Goal: Task Accomplishment & Management: Manage account settings

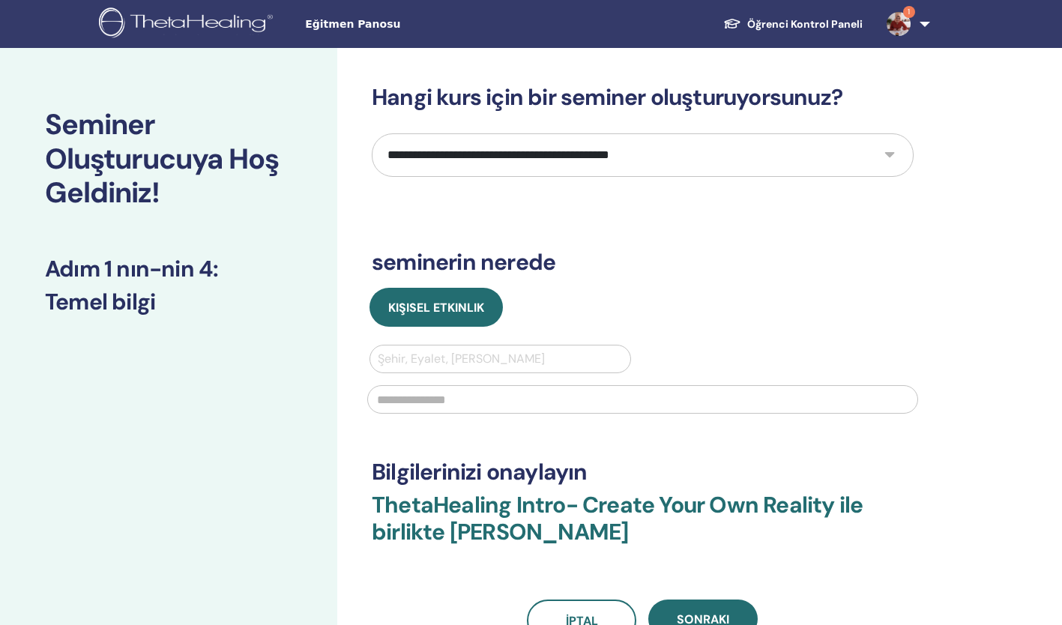
click at [903, 18] on img at bounding box center [899, 24] width 24 height 24
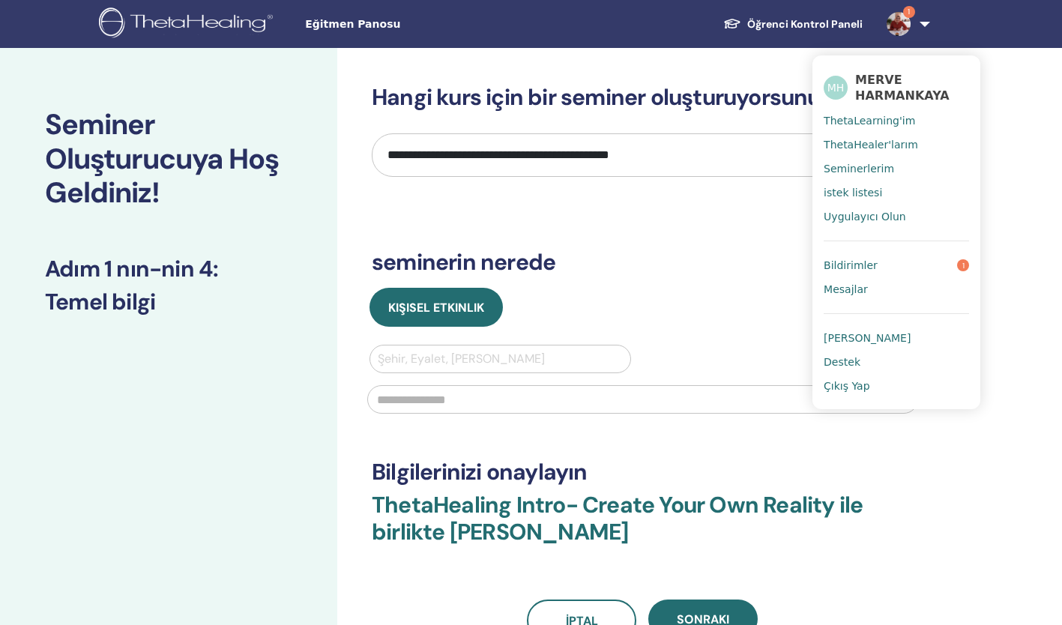
click at [884, 266] on link "Bildirimler 1" at bounding box center [896, 265] width 145 height 24
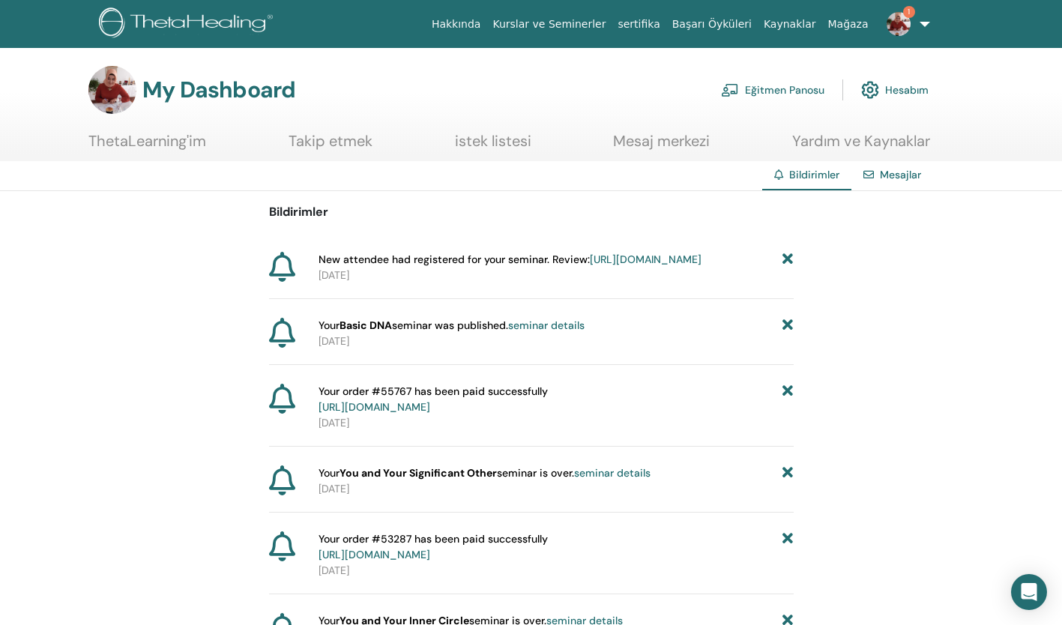
click at [650, 266] on link "https://member.thetahealing.com/instructor/seminar/376549/attendees" at bounding box center [646, 259] width 112 height 13
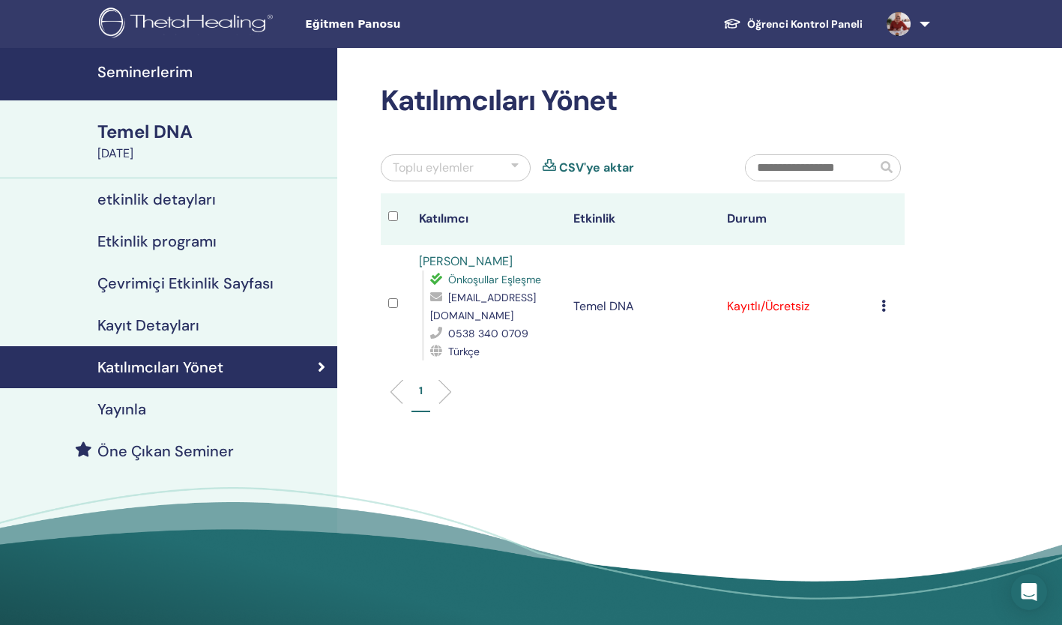
click at [423, 401] on li "1" at bounding box center [420, 397] width 19 height 29
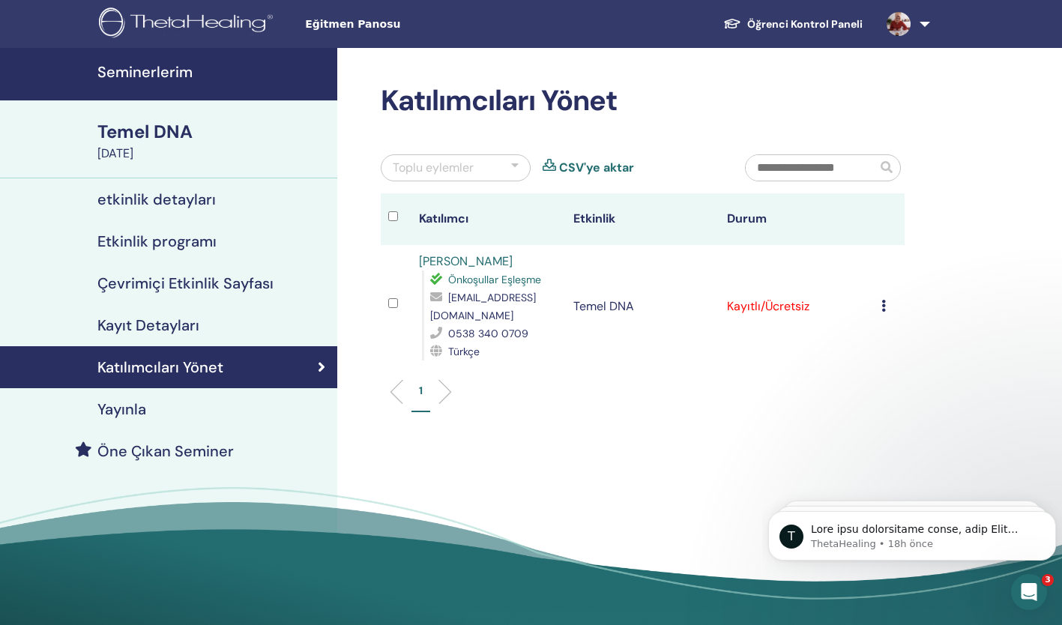
click at [909, 28] on img at bounding box center [899, 24] width 24 height 24
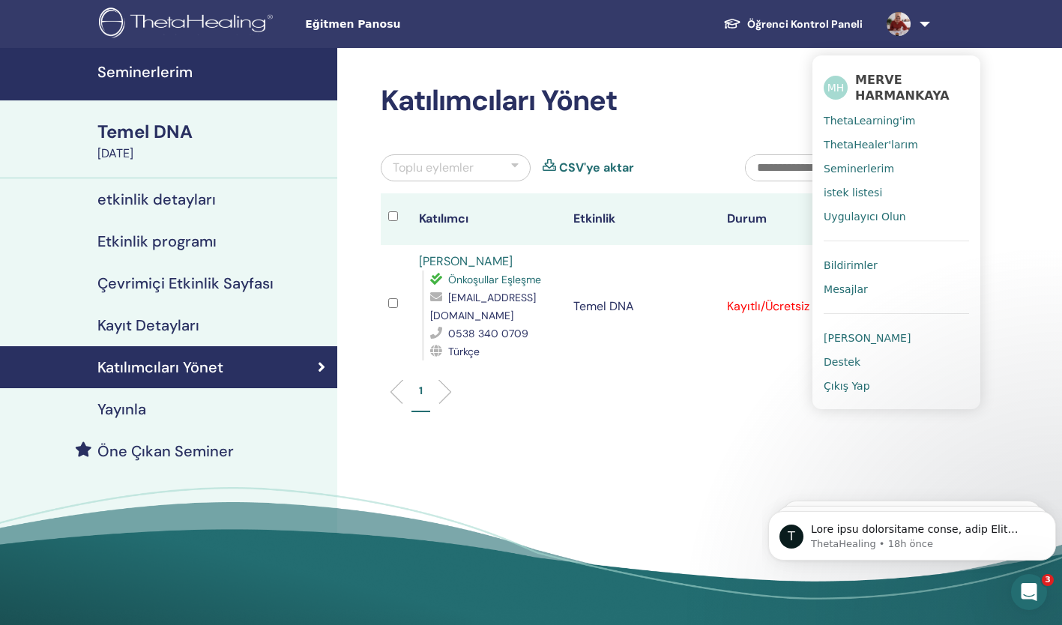
click at [866, 167] on span "Seminerlerim" at bounding box center [859, 168] width 70 height 13
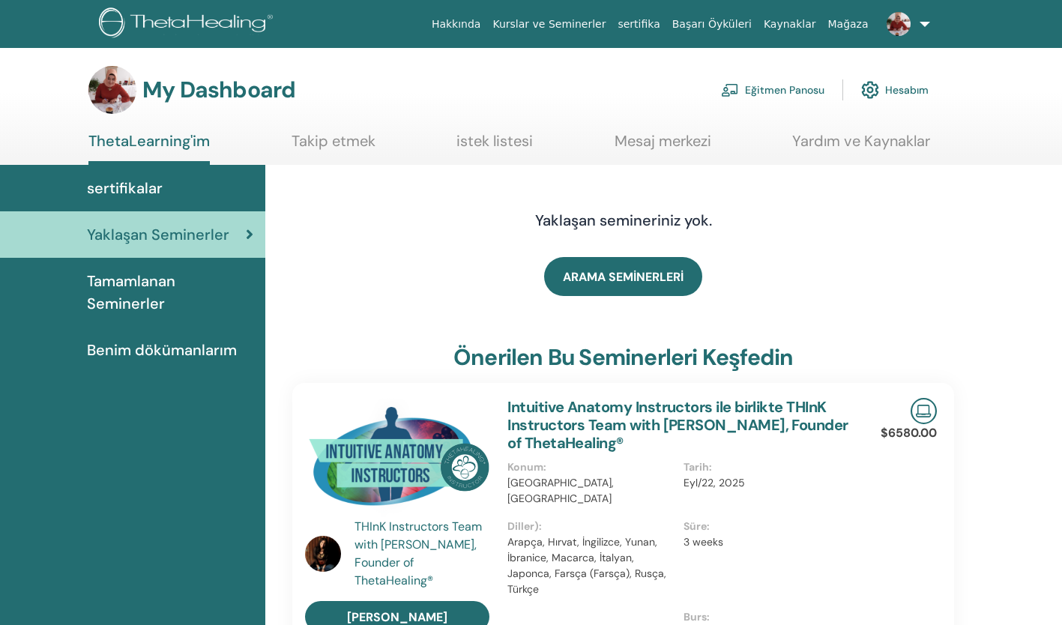
click at [794, 90] on link "Eğitmen Panosu" at bounding box center [772, 89] width 103 height 33
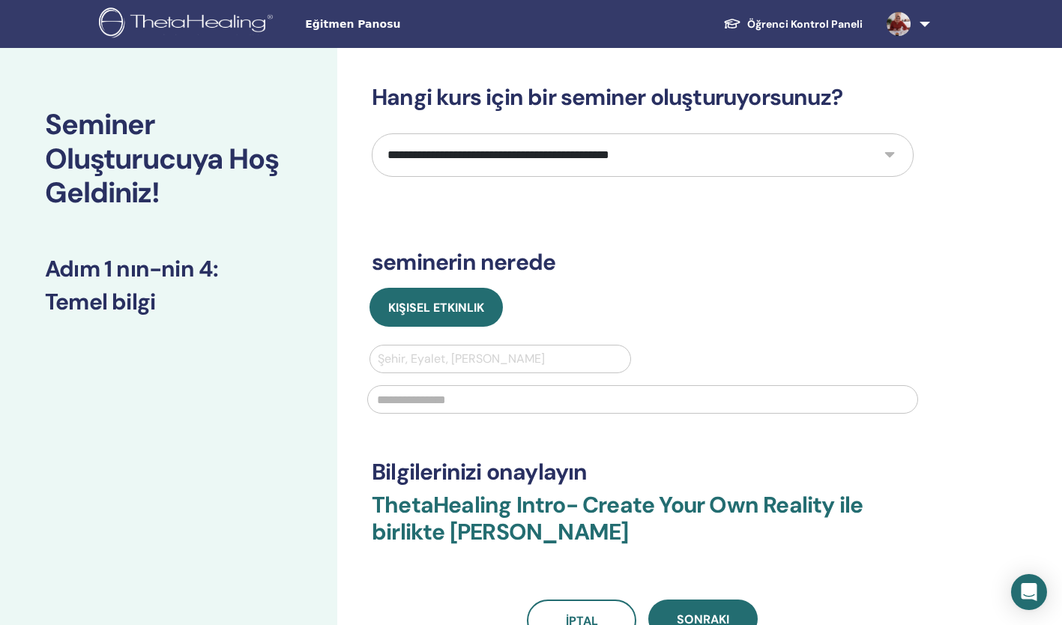
click at [908, 17] on img at bounding box center [899, 24] width 24 height 24
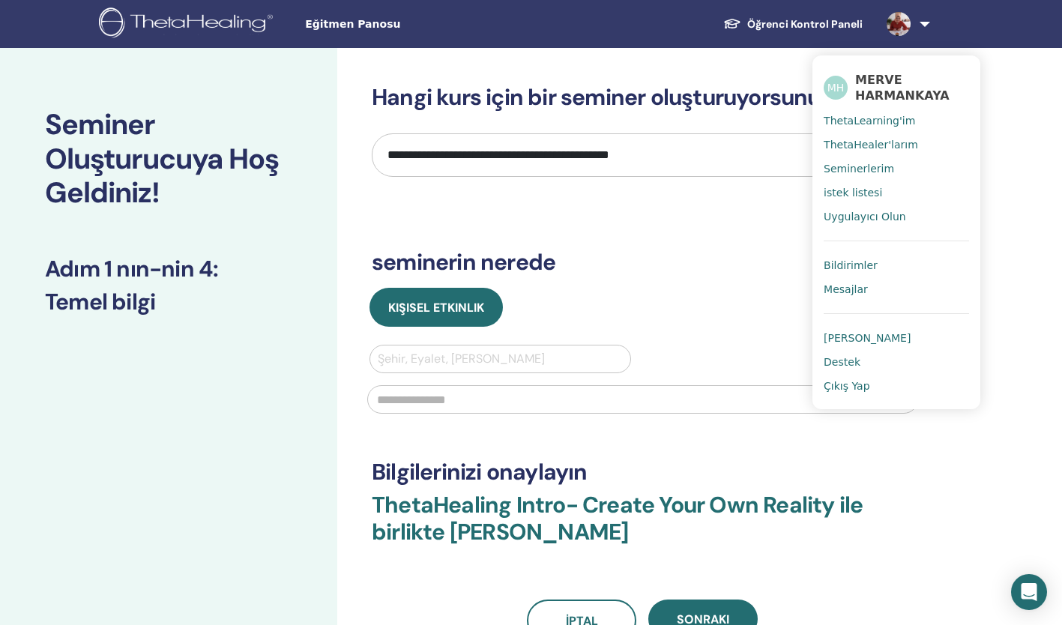
click at [881, 172] on span "Seminerlerim" at bounding box center [859, 168] width 70 height 13
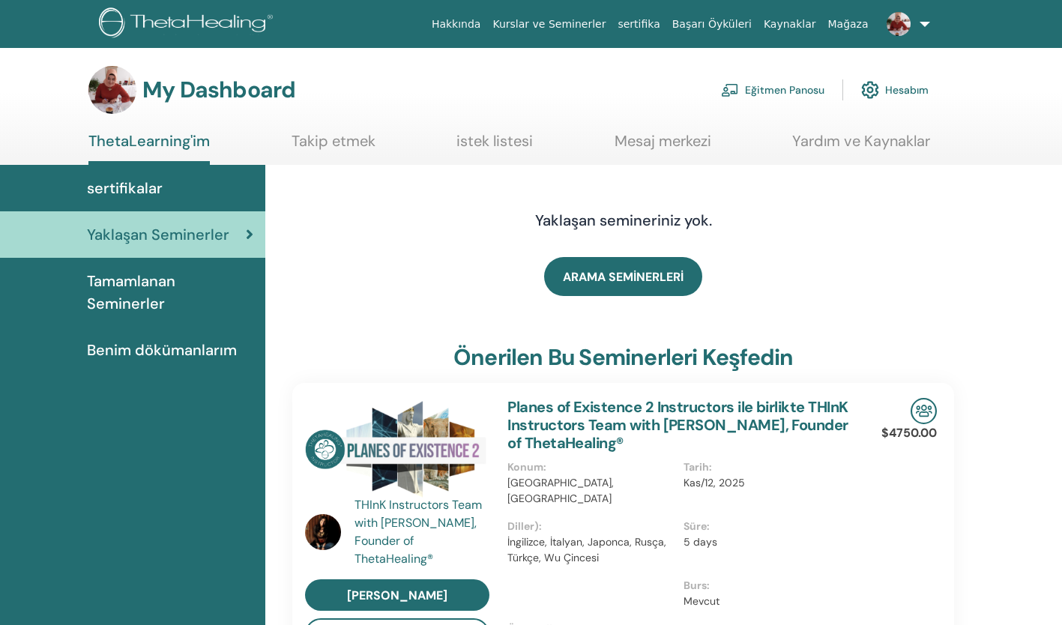
click at [789, 86] on link "Eğitmen Panosu" at bounding box center [772, 89] width 103 height 33
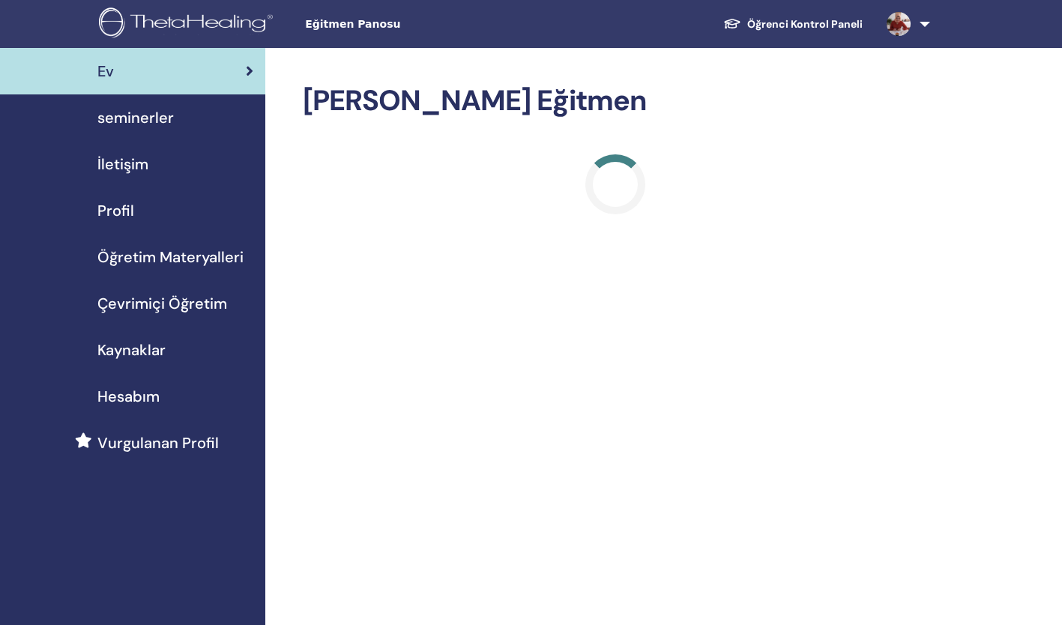
click at [176, 112] on div "seminerler" at bounding box center [132, 117] width 241 height 22
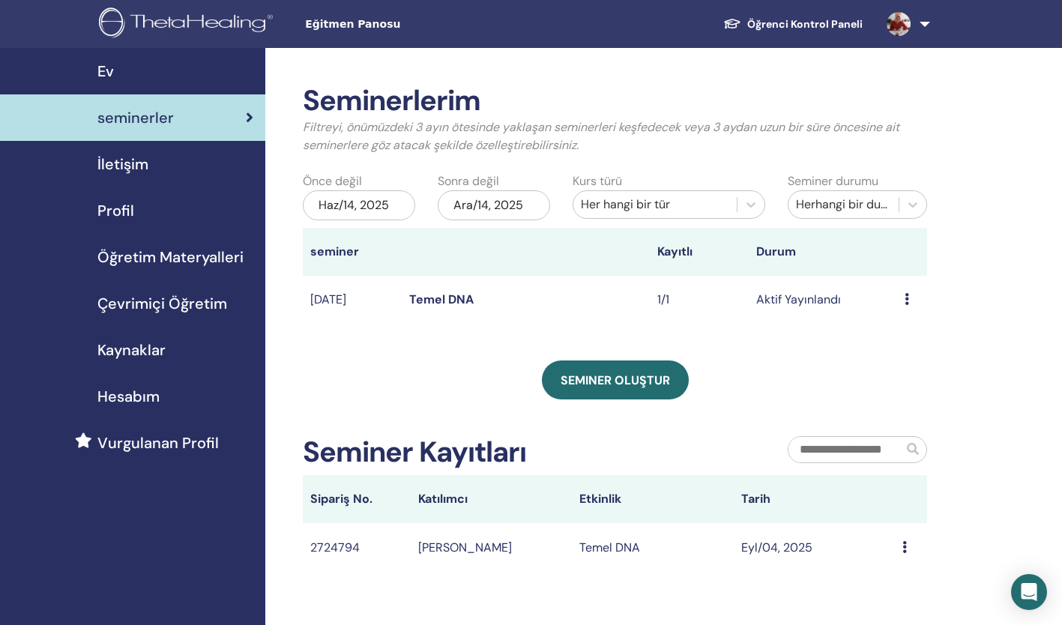
click at [479, 284] on td "Temel DNA" at bounding box center [525, 300] width 247 height 49
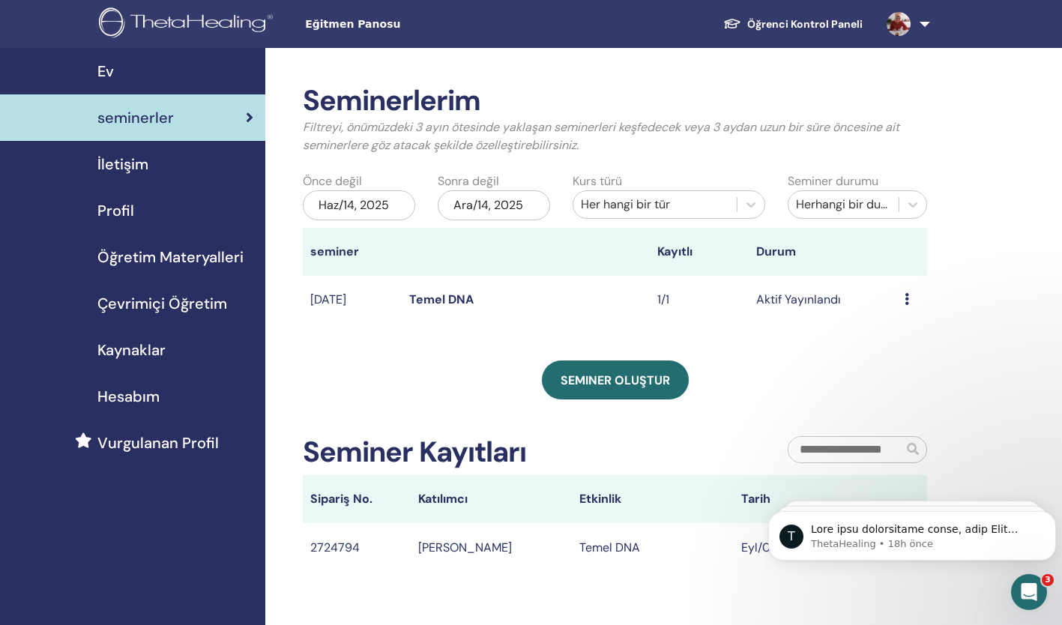
click at [437, 291] on td "Temel DNA" at bounding box center [525, 300] width 247 height 49
click at [909, 301] on div "Ön izleme Düzenlemek katılımcılar İptal" at bounding box center [912, 300] width 15 height 18
click at [805, 306] on td "Aktif Yayınlandı" at bounding box center [823, 300] width 148 height 49
click at [879, 292] on td "Aktif Yayınlandı" at bounding box center [823, 300] width 148 height 49
click at [908, 295] on icon at bounding box center [907, 299] width 4 height 12
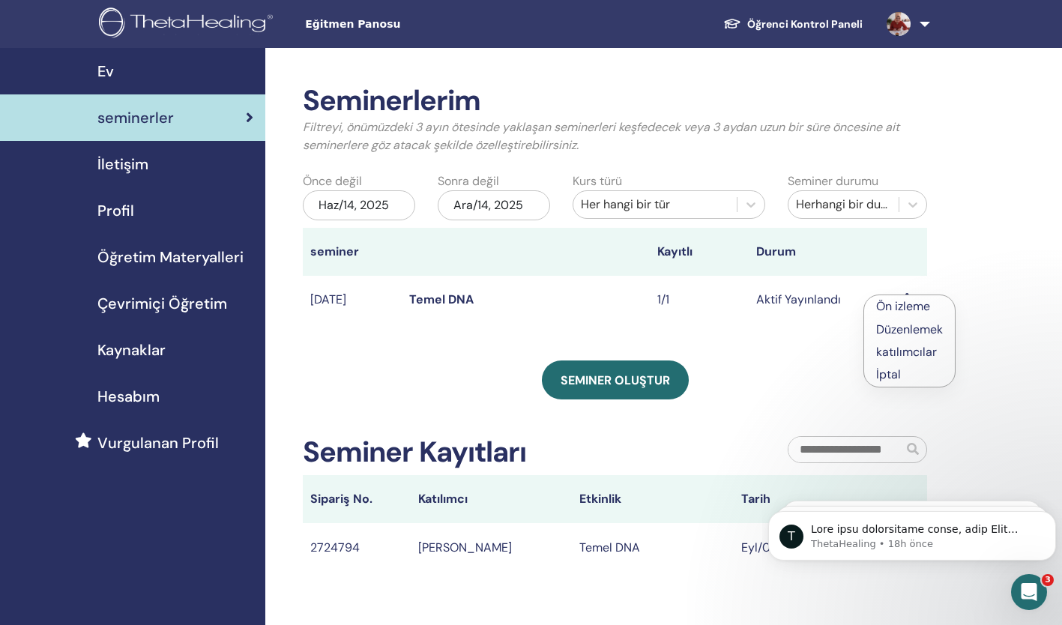
click at [907, 328] on link "Düzenlemek" at bounding box center [909, 329] width 67 height 16
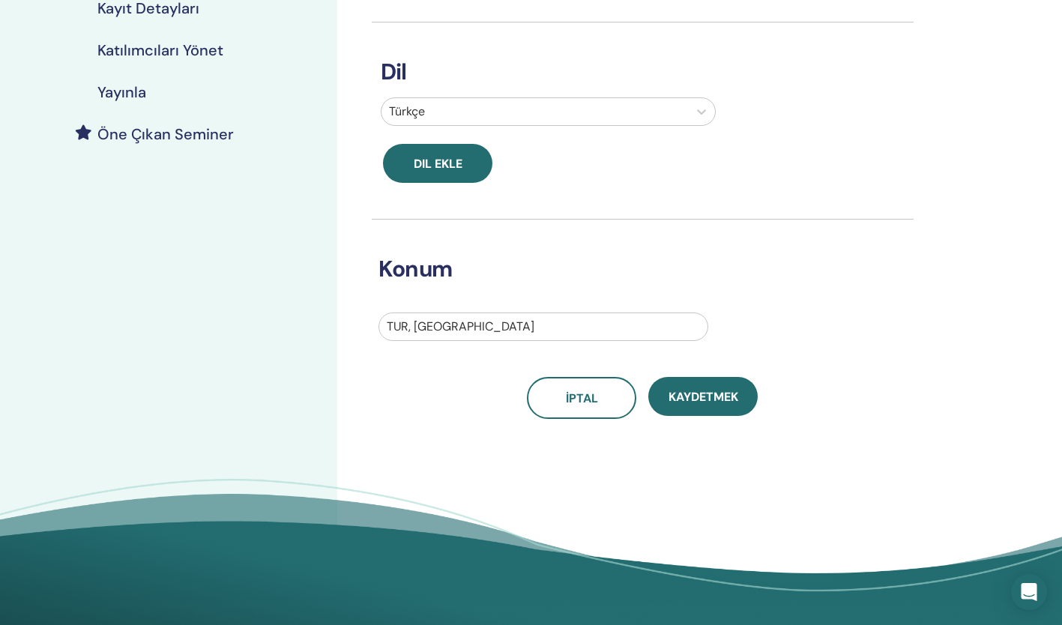
scroll to position [345, 0]
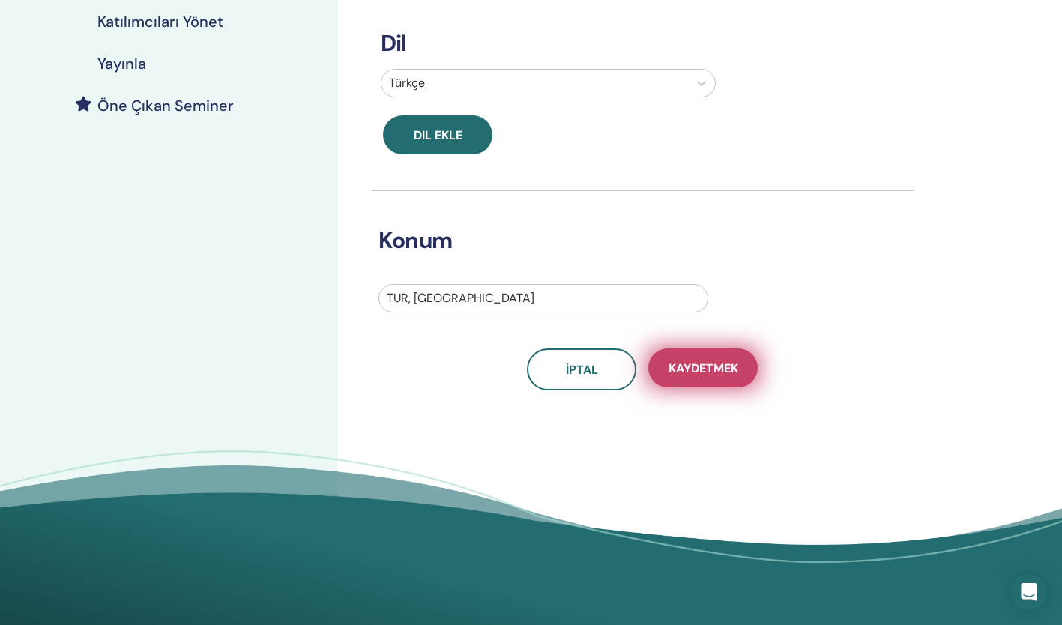
click at [719, 360] on button "Kaydetmek" at bounding box center [702, 367] width 109 height 39
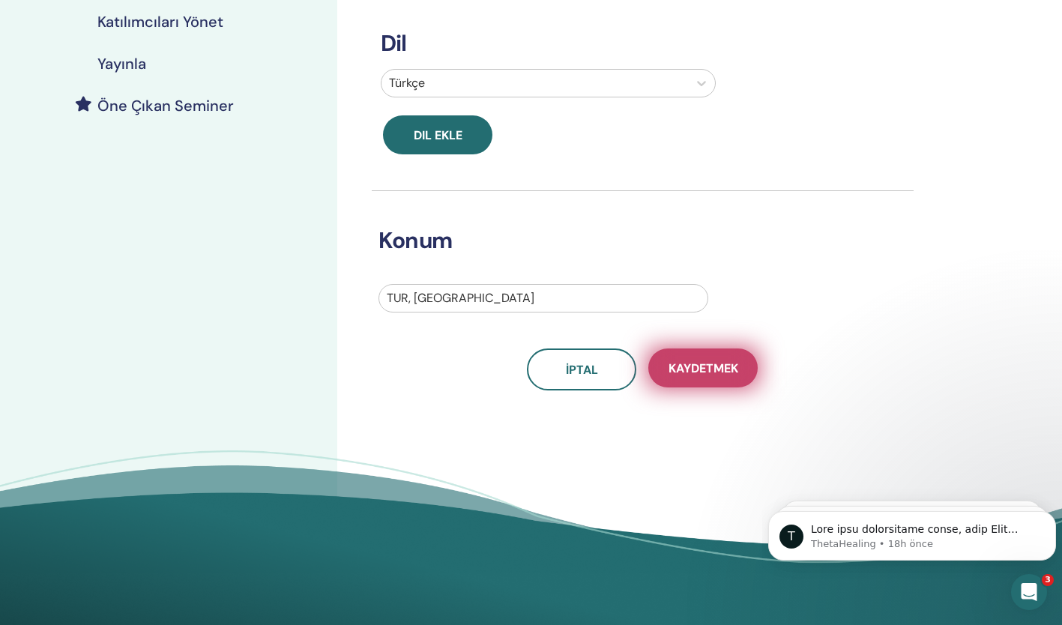
scroll to position [0, 0]
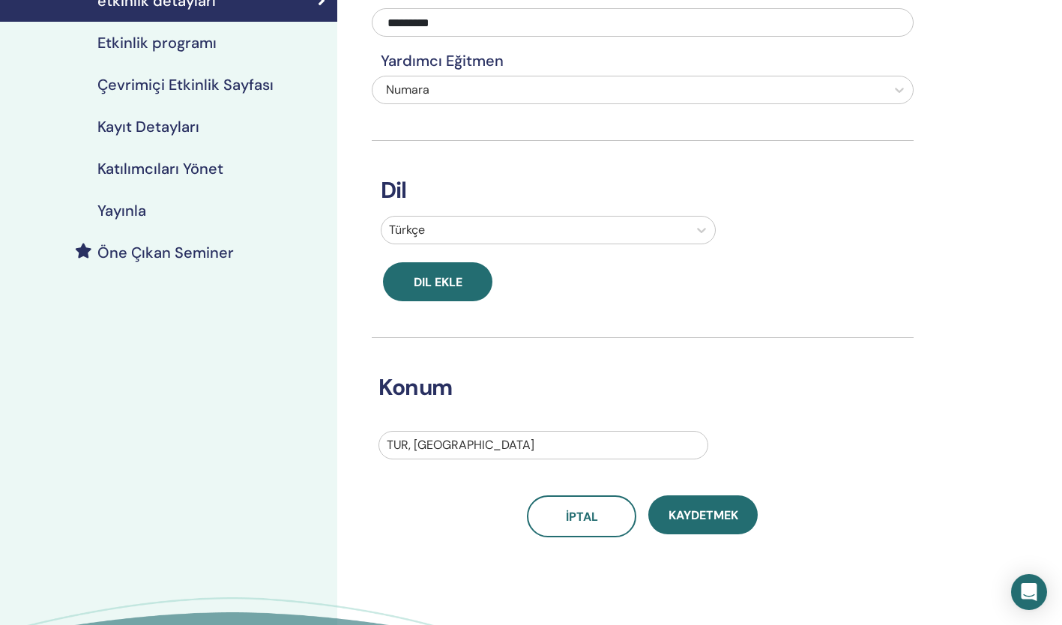
scroll to position [200, 0]
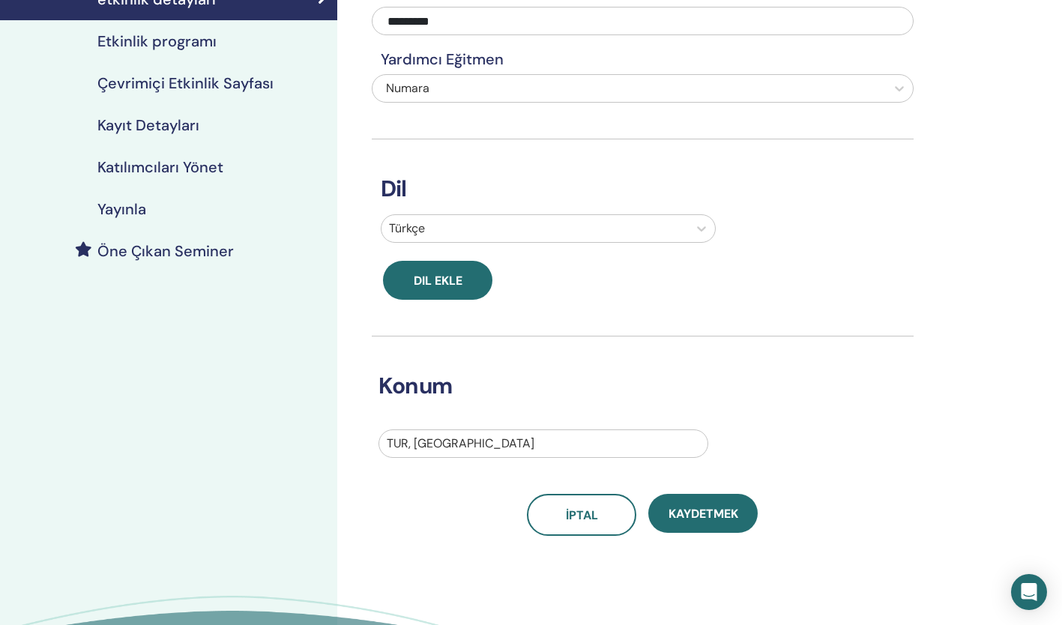
click at [700, 506] on span "Kaydetmek" at bounding box center [703, 514] width 70 height 16
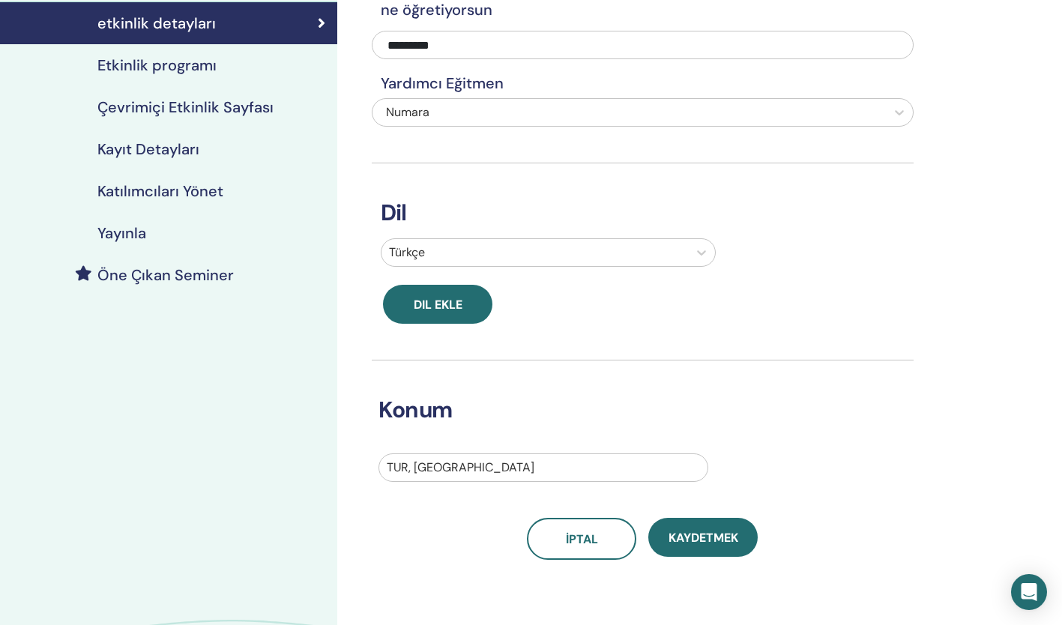
scroll to position [179, 0]
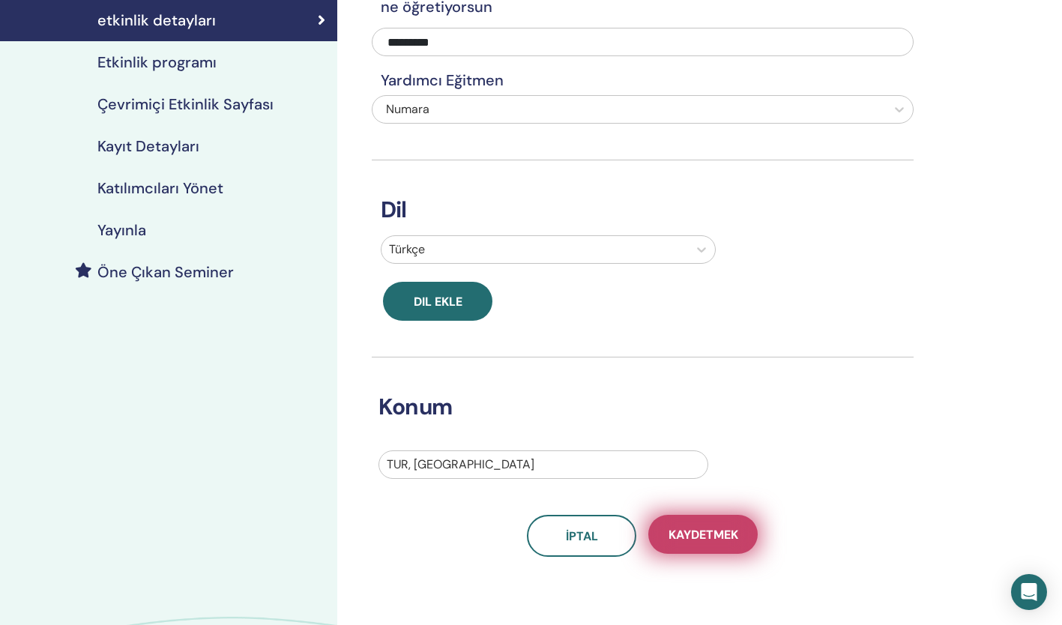
click at [710, 527] on span "Kaydetmek" at bounding box center [703, 535] width 70 height 16
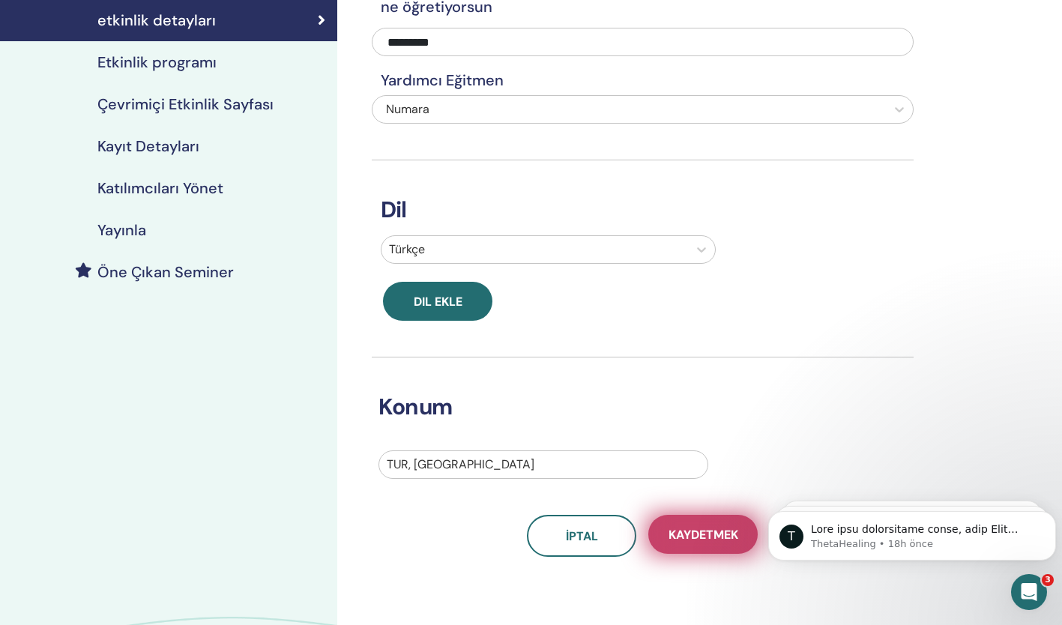
scroll to position [0, 0]
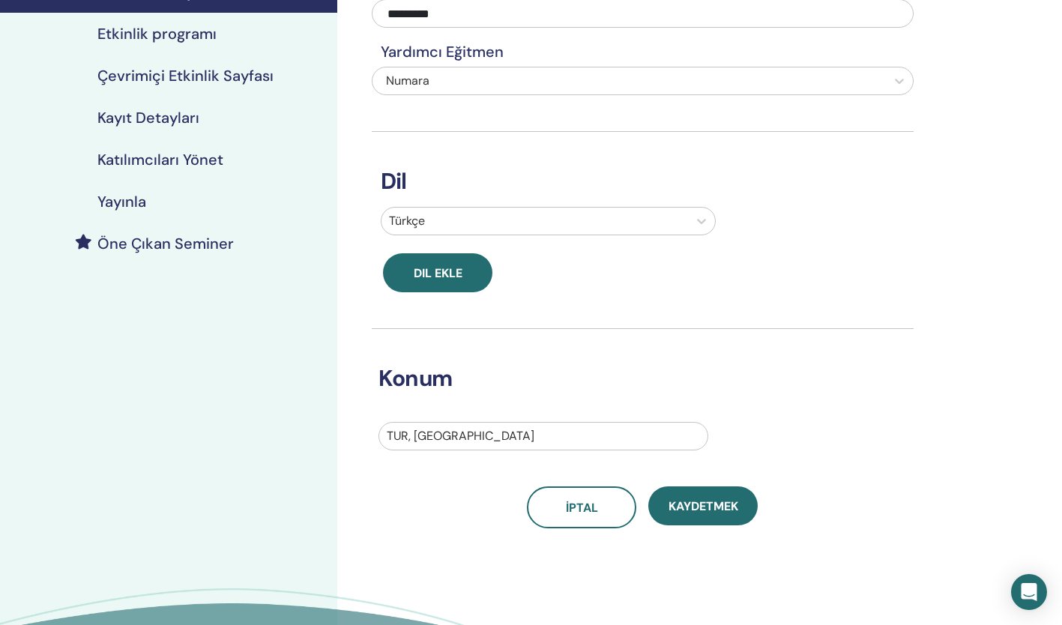
scroll to position [211, 0]
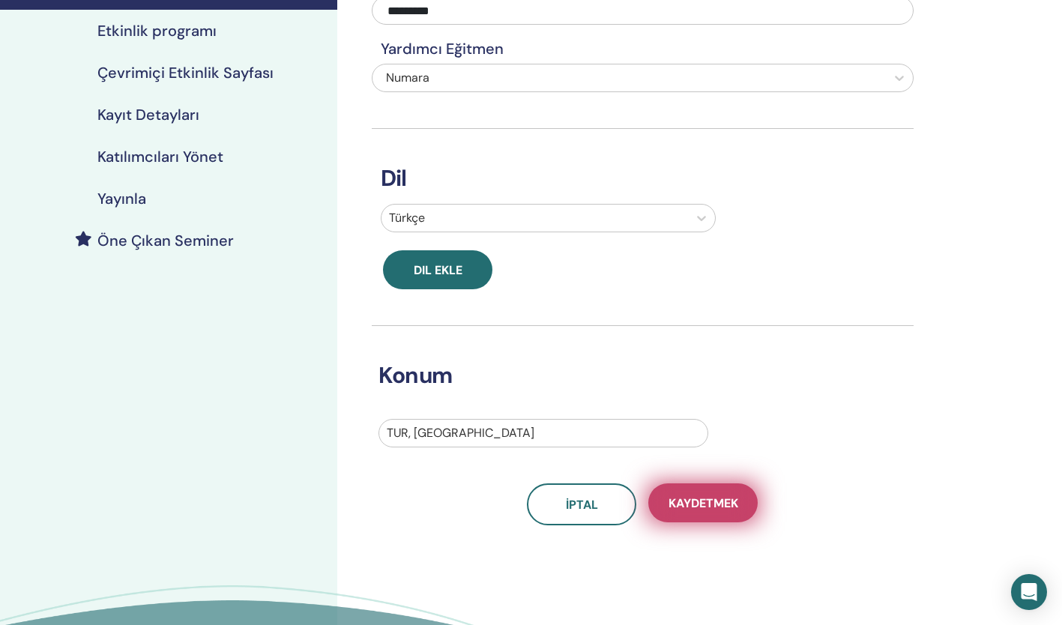
click at [722, 495] on span "Kaydetmek" at bounding box center [703, 503] width 70 height 16
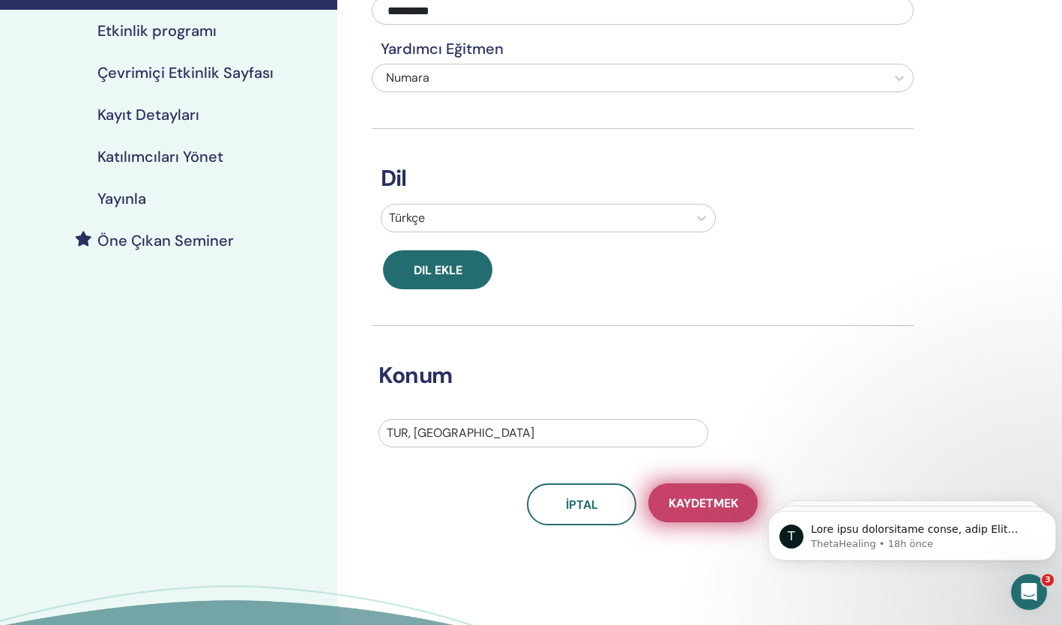
scroll to position [0, 0]
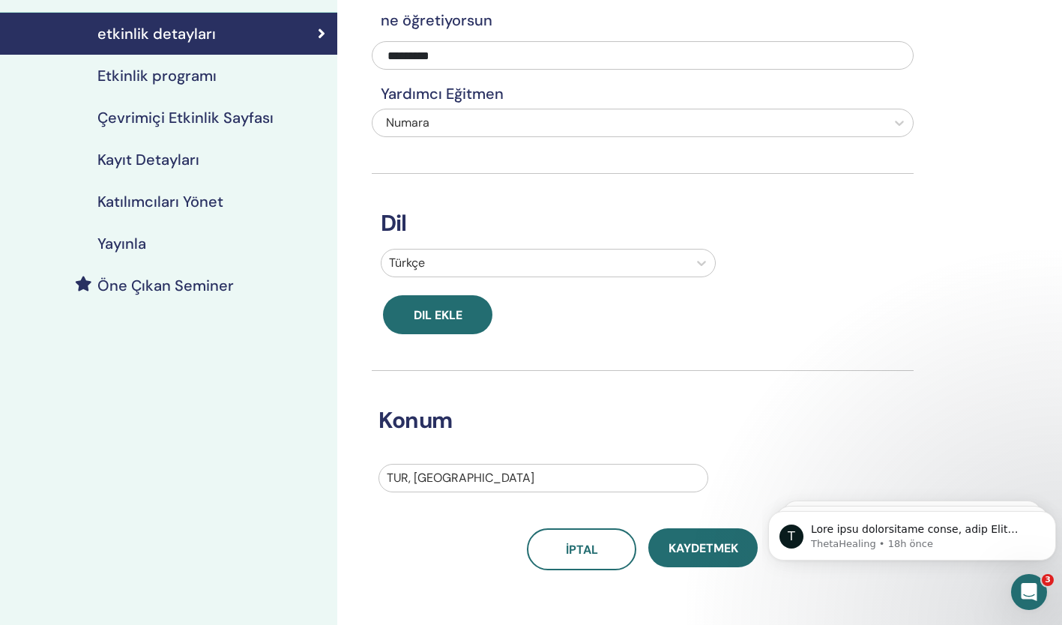
scroll to position [167, 0]
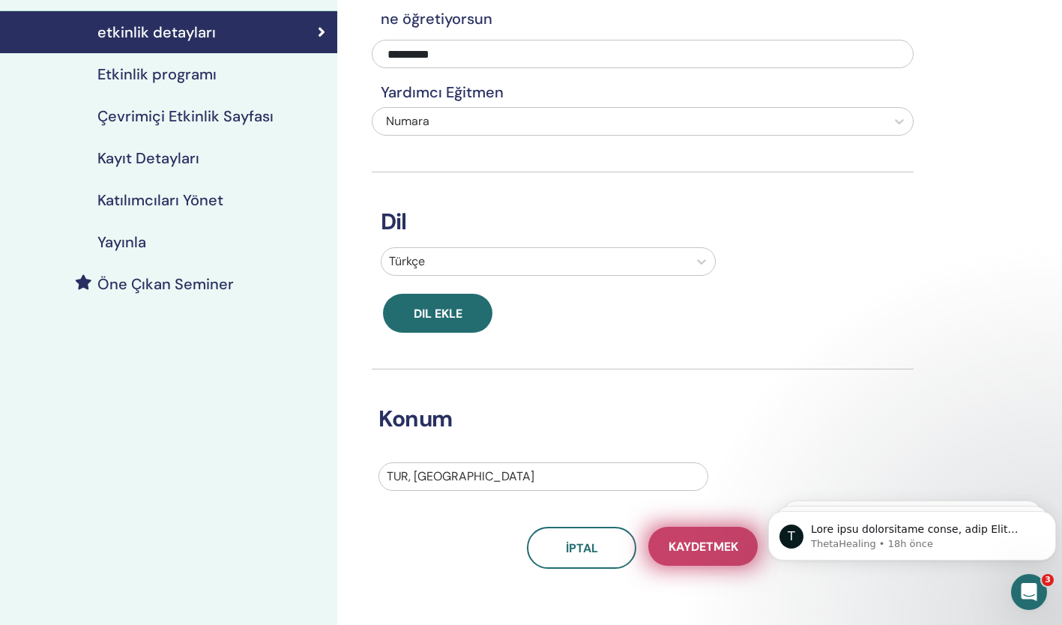
click at [707, 539] on span "Kaydetmek" at bounding box center [703, 547] width 70 height 16
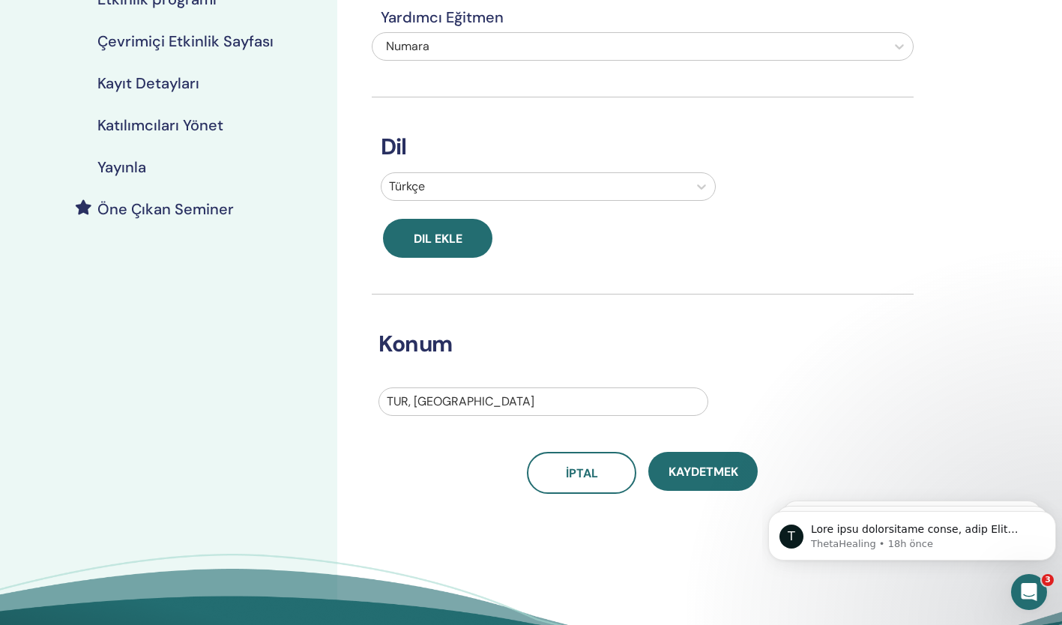
scroll to position [245, 0]
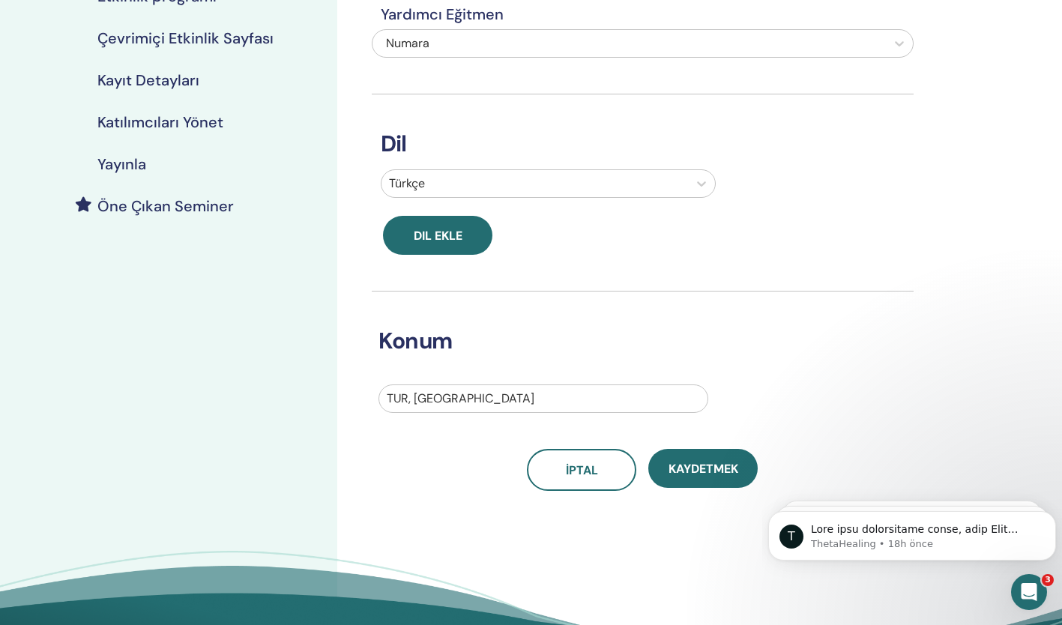
click at [160, 79] on h4 "Kayıt Detayları" at bounding box center [148, 80] width 102 height 18
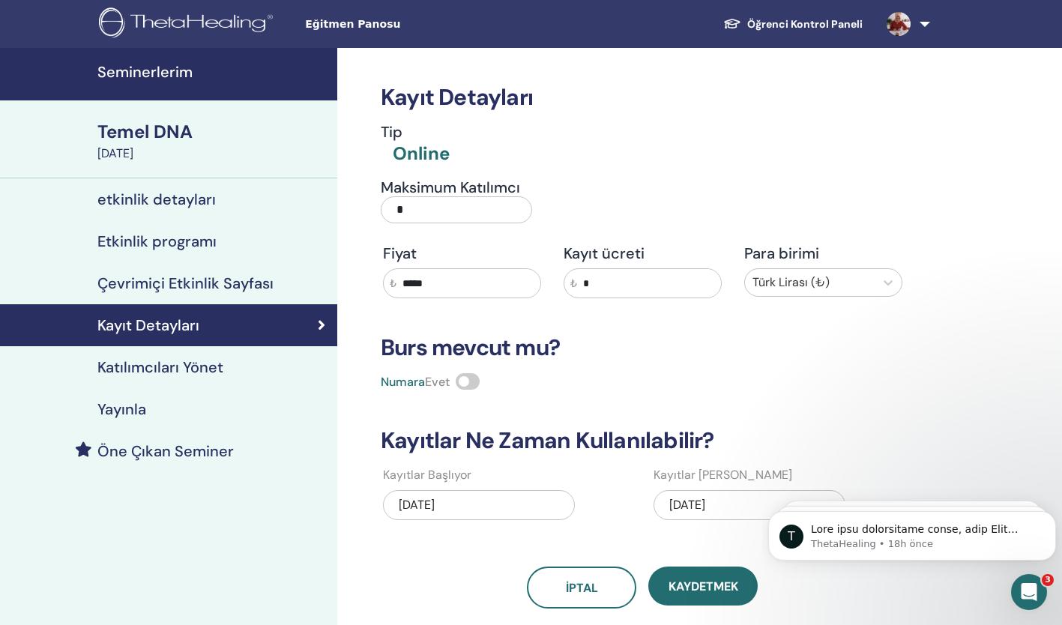
click at [440, 215] on input "*" at bounding box center [456, 209] width 151 height 27
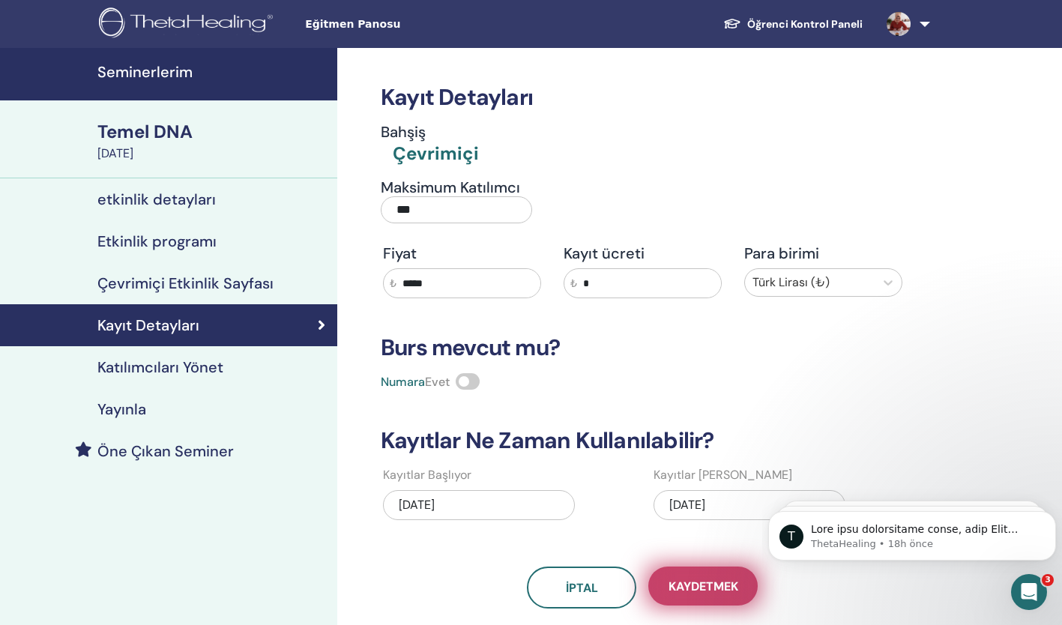
type input "***"
click at [680, 576] on button "Kaydetmek" at bounding box center [702, 586] width 109 height 39
click at [705, 602] on button "Kaydetmek" at bounding box center [702, 586] width 109 height 39
click at [724, 589] on span "Kaydetmek" at bounding box center [703, 587] width 70 height 16
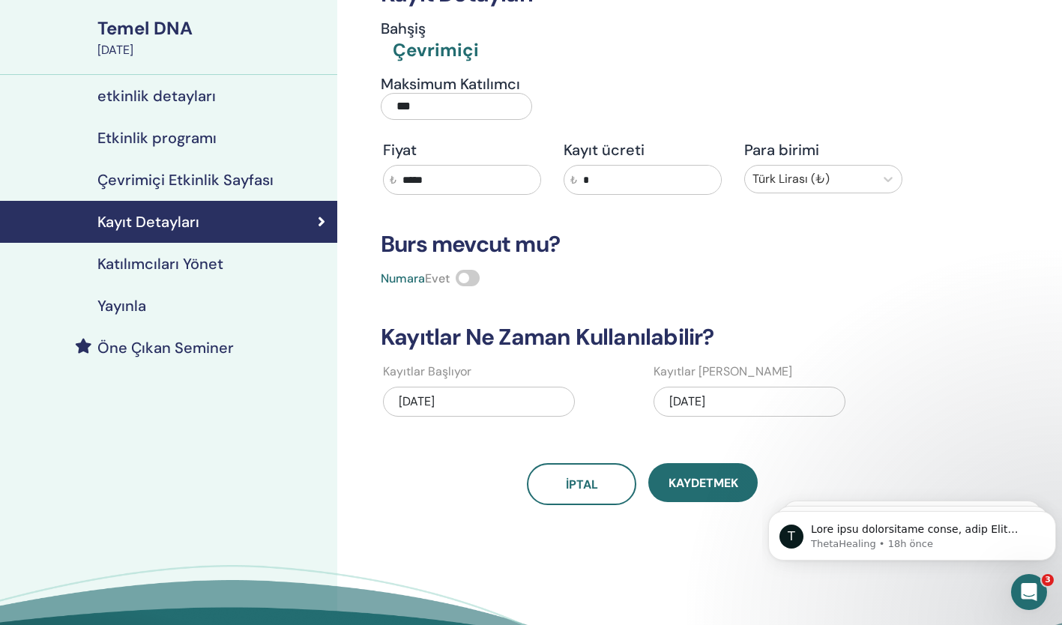
scroll to position [103, 0]
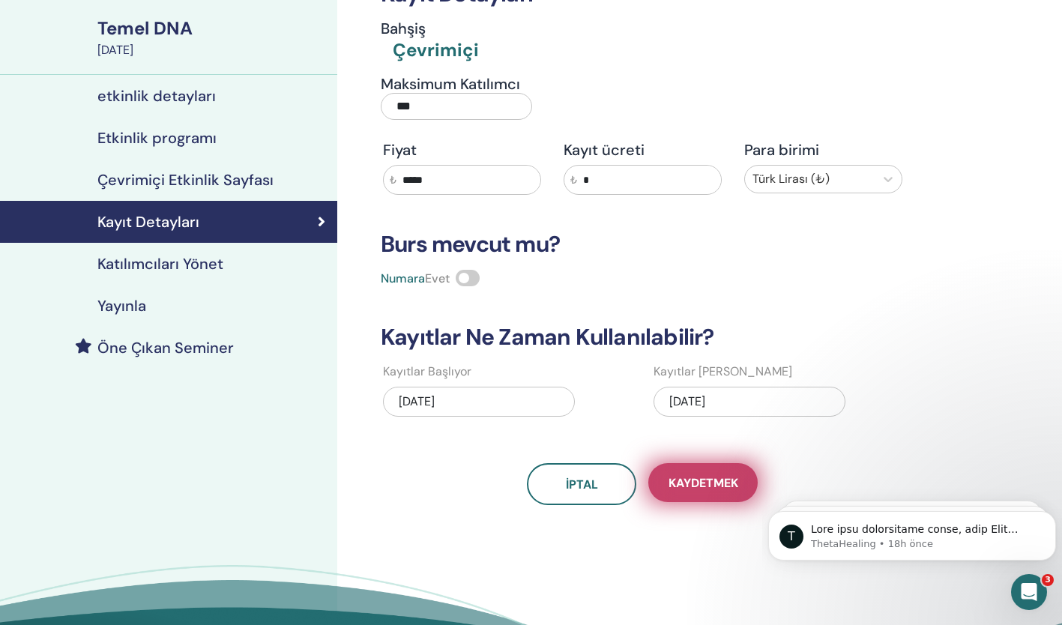
click at [704, 496] on button "Kaydetmek" at bounding box center [702, 482] width 109 height 39
click at [718, 481] on span "Kaydetmek" at bounding box center [703, 483] width 70 height 16
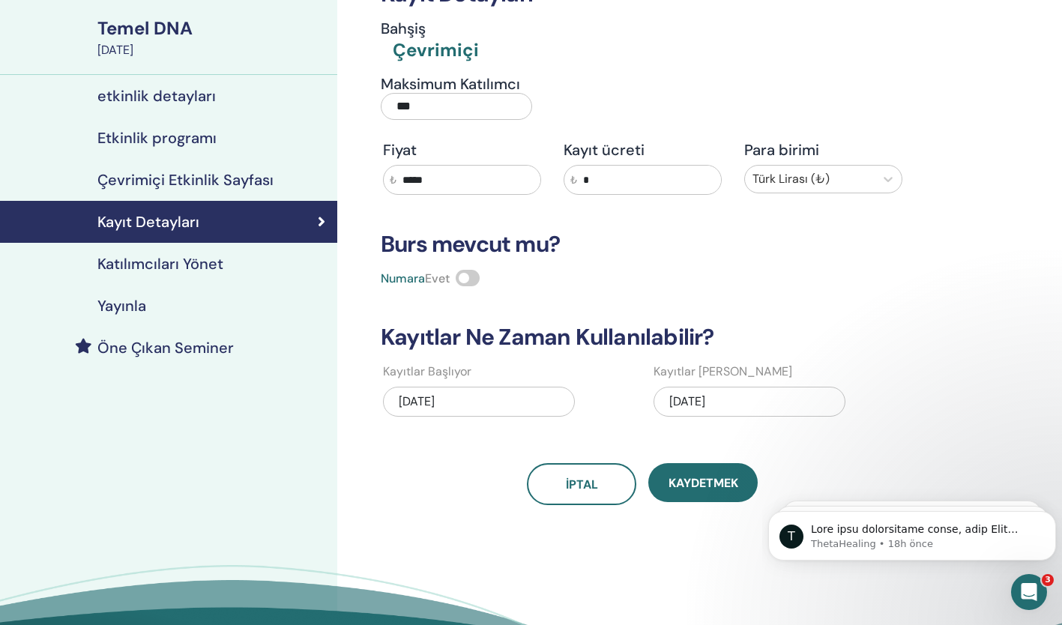
scroll to position [19, 0]
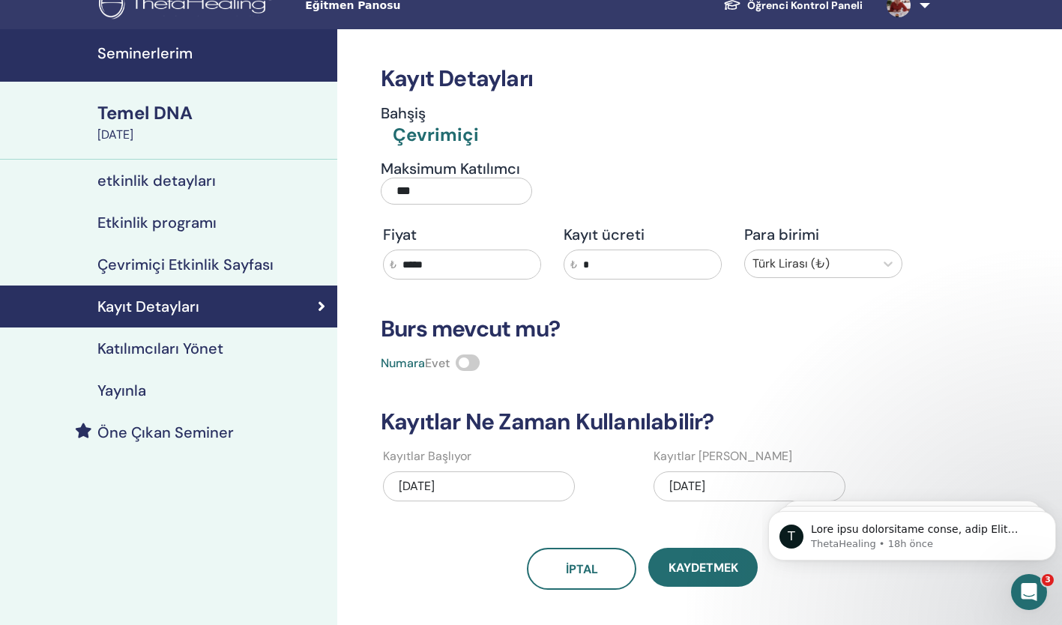
click at [900, 17] on link at bounding box center [905, 5] width 61 height 48
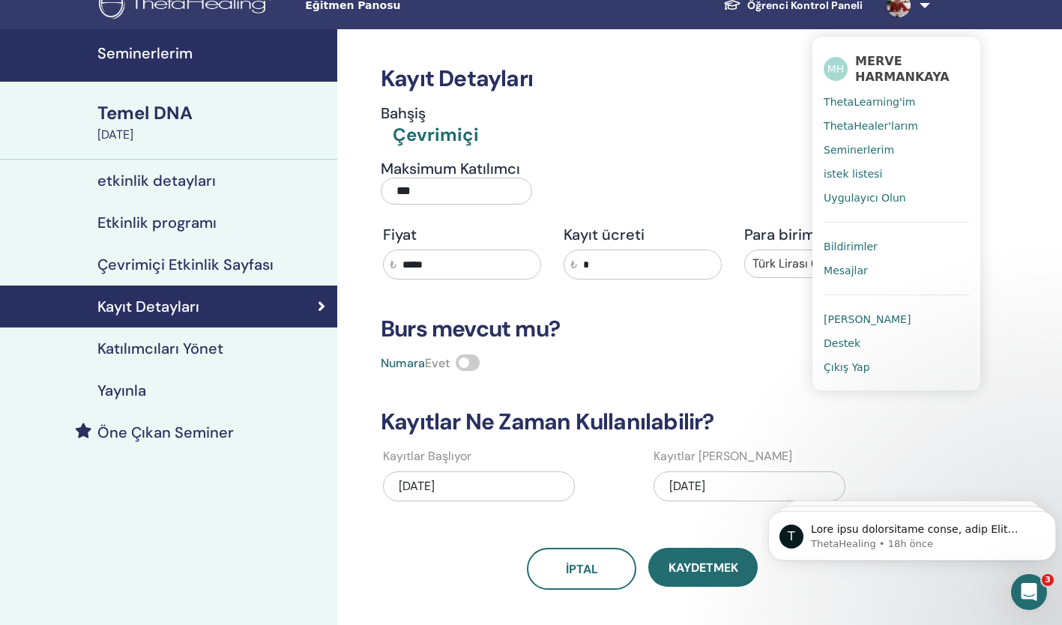
click at [887, 158] on link "Seminerlerim" at bounding box center [896, 150] width 145 height 24
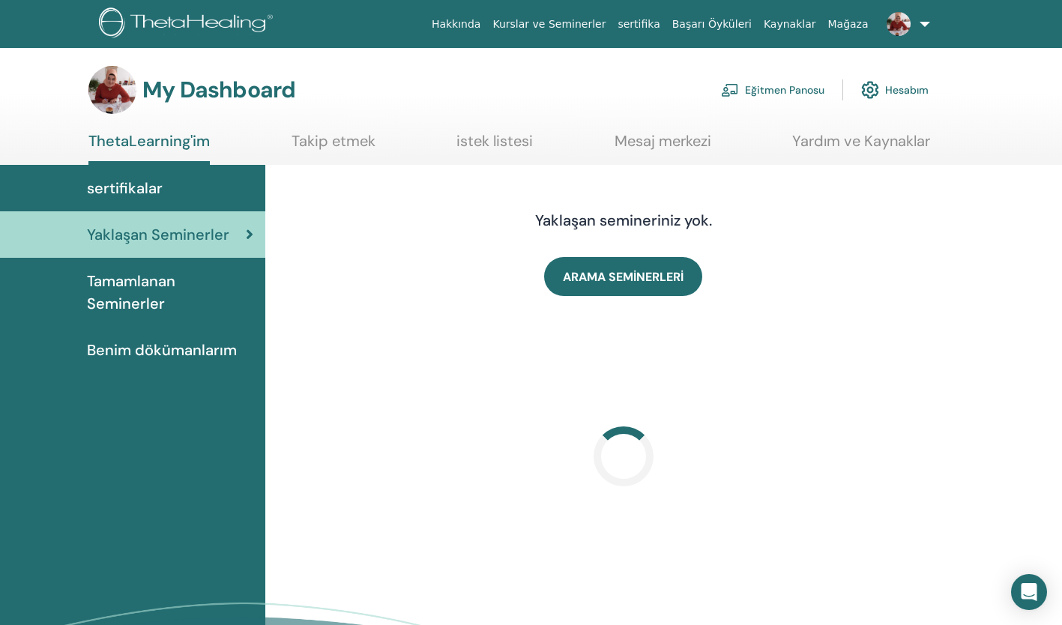
click at [899, 30] on img at bounding box center [899, 24] width 24 height 24
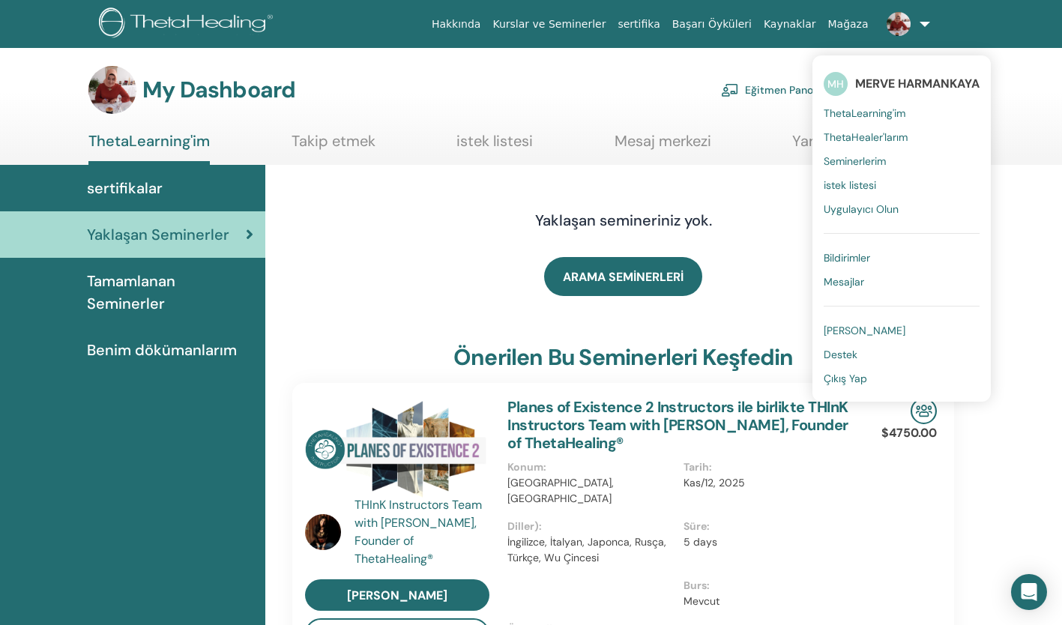
click at [886, 160] on span "Seminerlerim" at bounding box center [855, 160] width 62 height 13
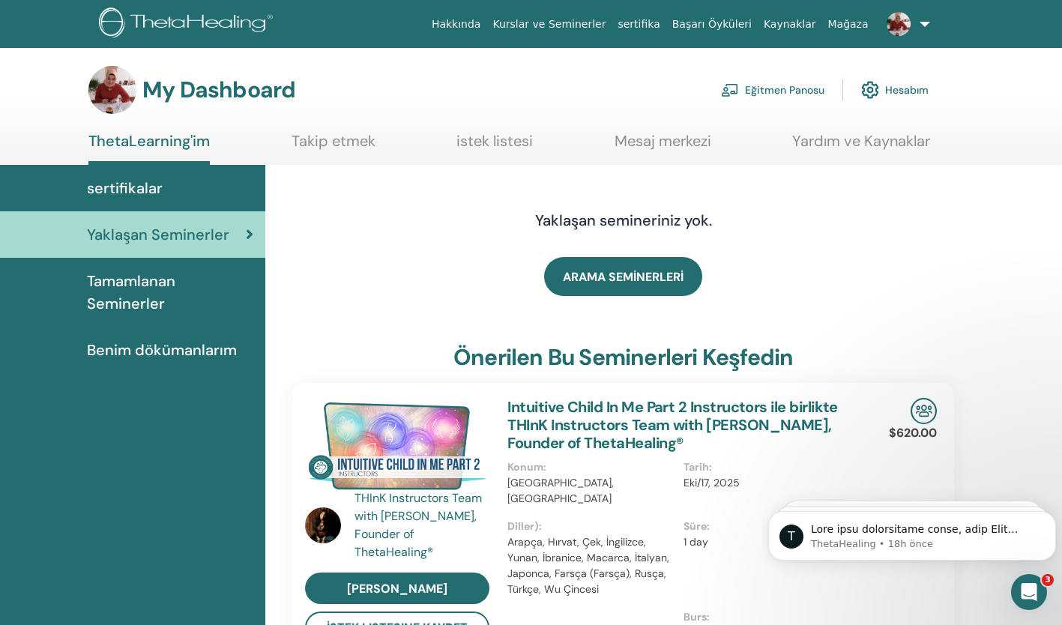
click at [799, 91] on link "Eğitmen Panosu" at bounding box center [772, 89] width 103 height 33
click at [790, 89] on link "Eğitmen Panosu" at bounding box center [772, 89] width 103 height 33
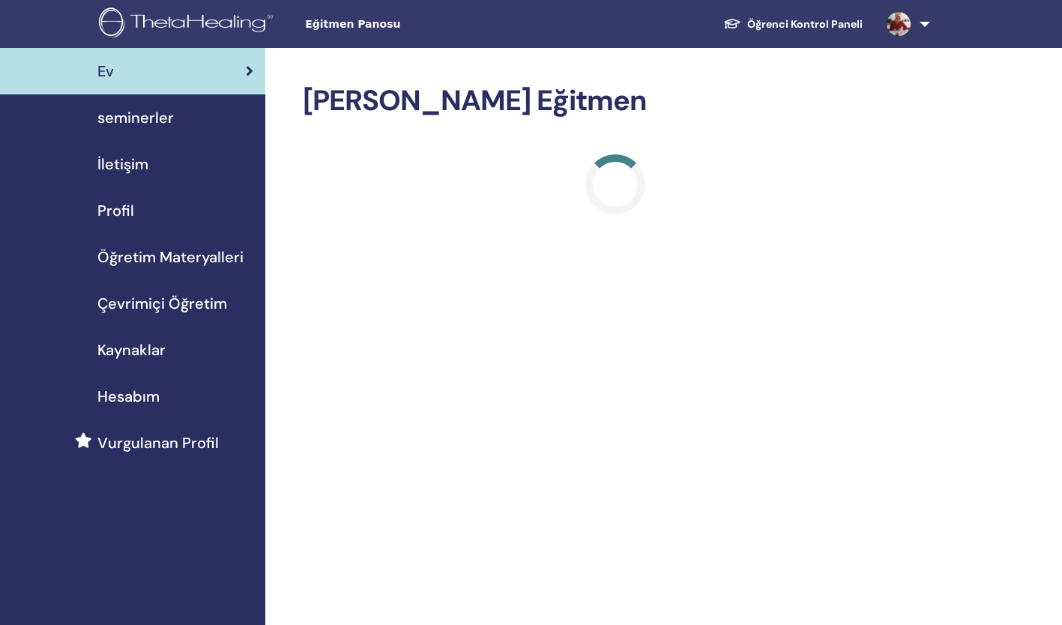
click at [170, 125] on span "seminerler" at bounding box center [135, 117] width 76 height 22
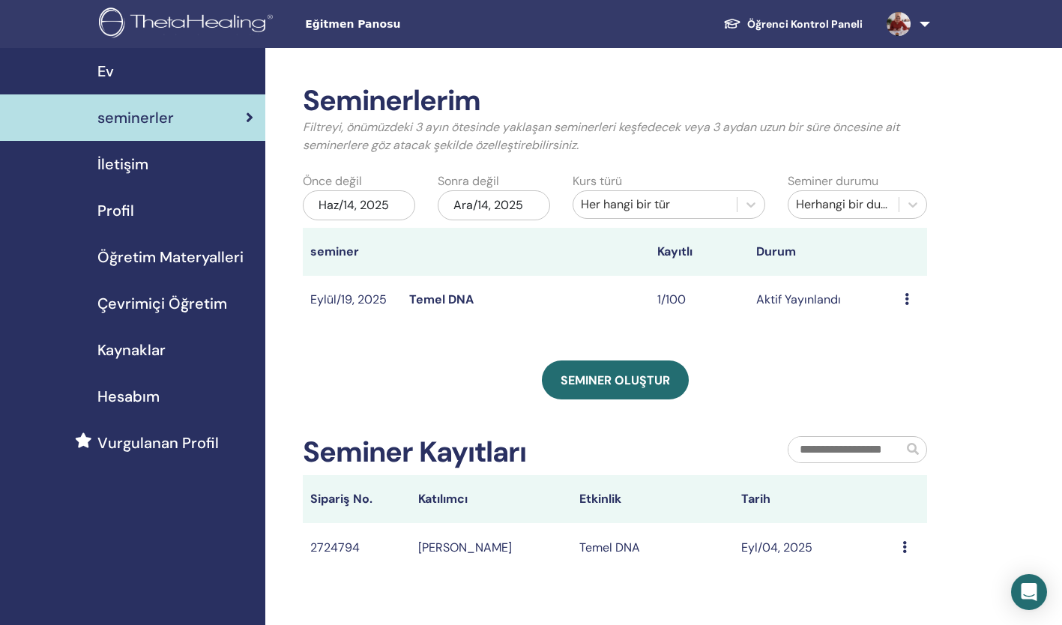
click at [492, 304] on td "Temel DNA" at bounding box center [525, 300] width 247 height 49
click at [495, 295] on td "Temel DNA" at bounding box center [525, 300] width 247 height 49
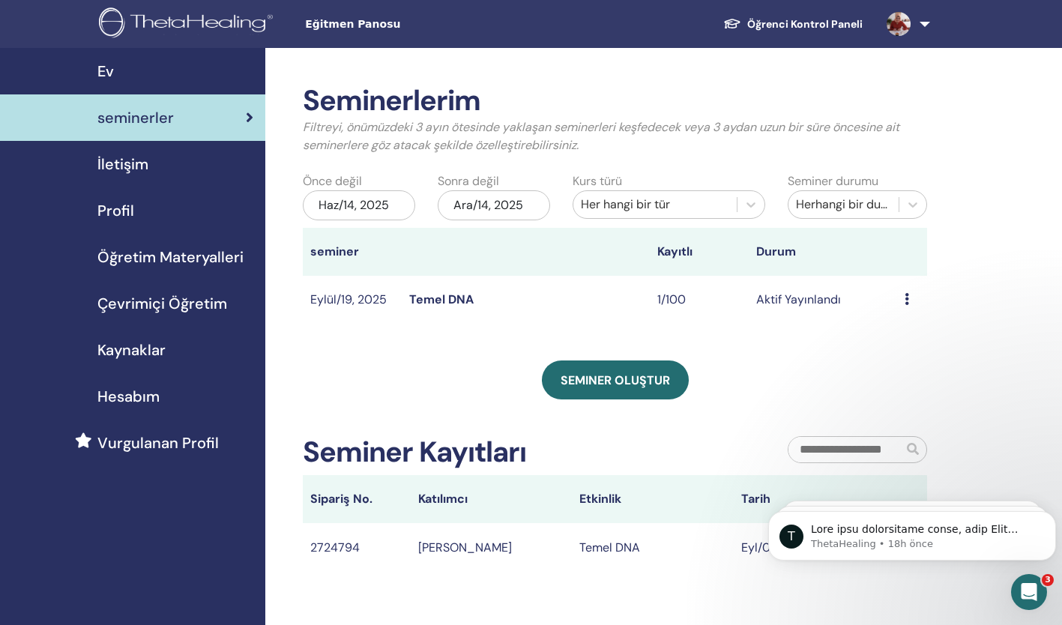
click at [788, 305] on td "Aktif Yayınlandı" at bounding box center [823, 300] width 148 height 49
click at [1032, 579] on div "Intercom Messenger uygulamasını aç" at bounding box center [1026, 589] width 49 height 49
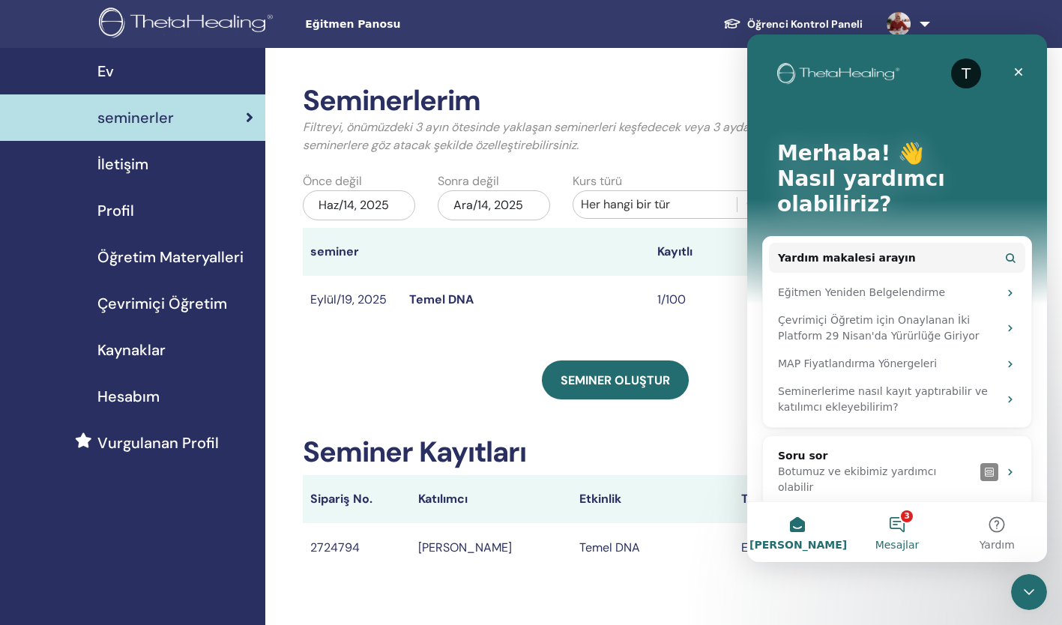
click at [911, 533] on button "3 Mesajlar" at bounding box center [897, 532] width 100 height 60
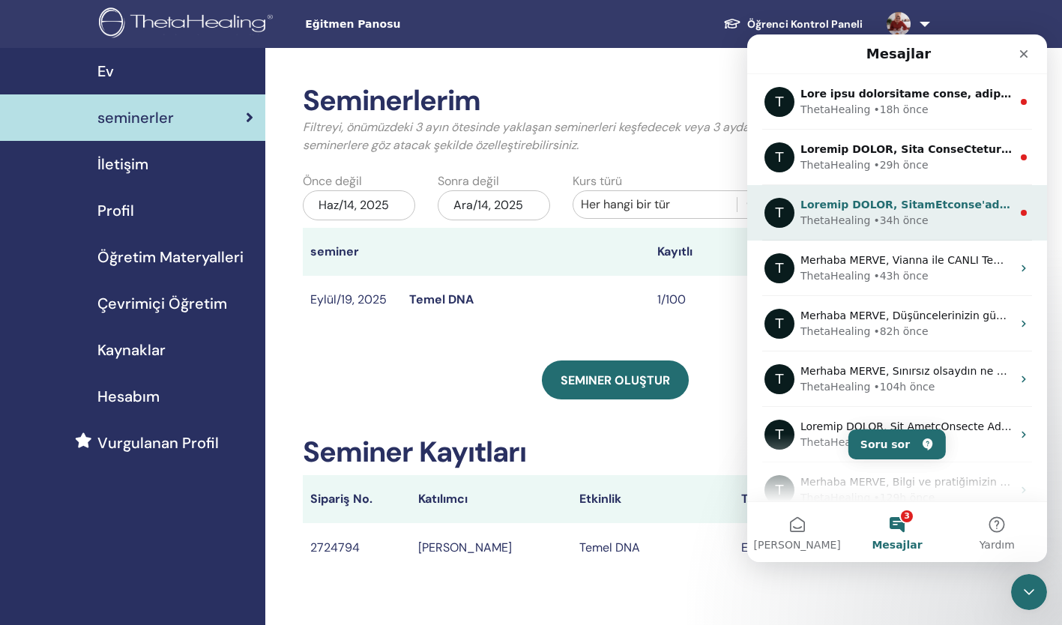
click at [952, 214] on div "ThetaHealing • 34h önce" at bounding box center [905, 221] width 211 height 16
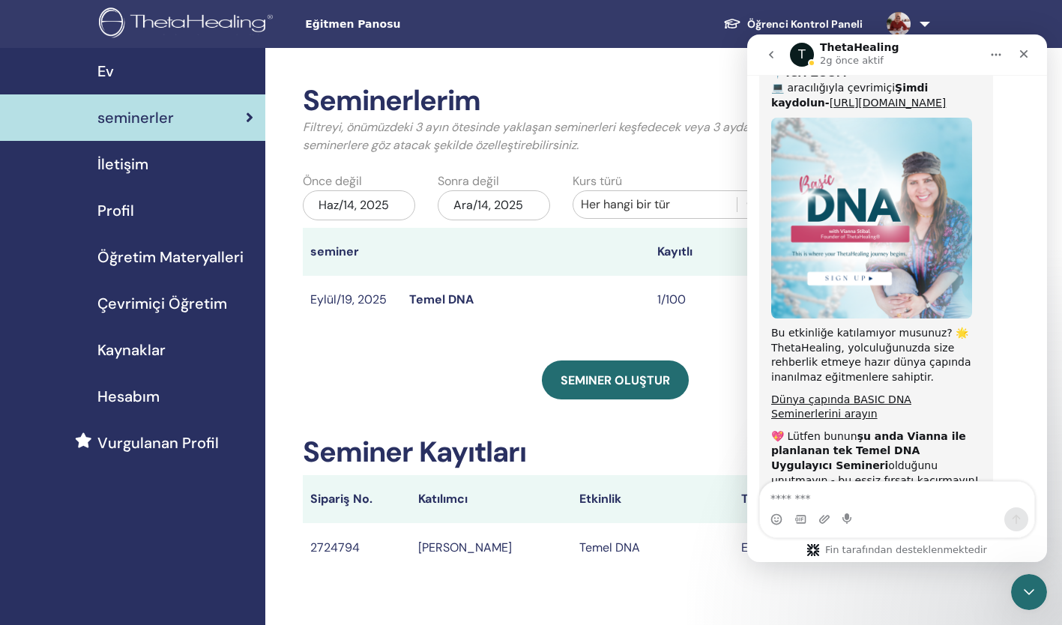
scroll to position [712, 0]
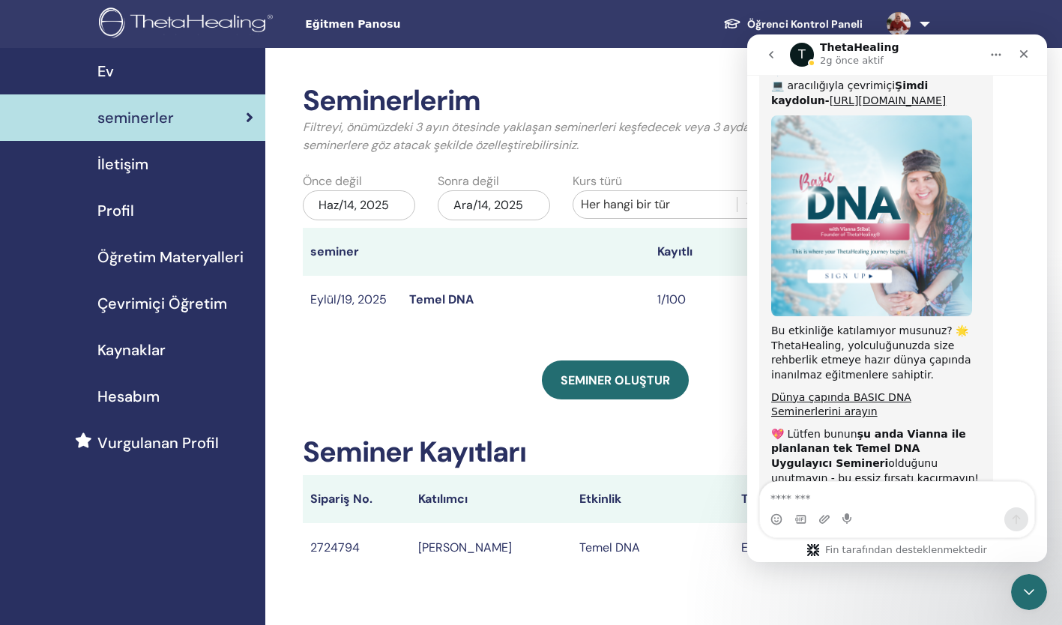
click at [779, 58] on button "Geri Git" at bounding box center [771, 54] width 28 height 28
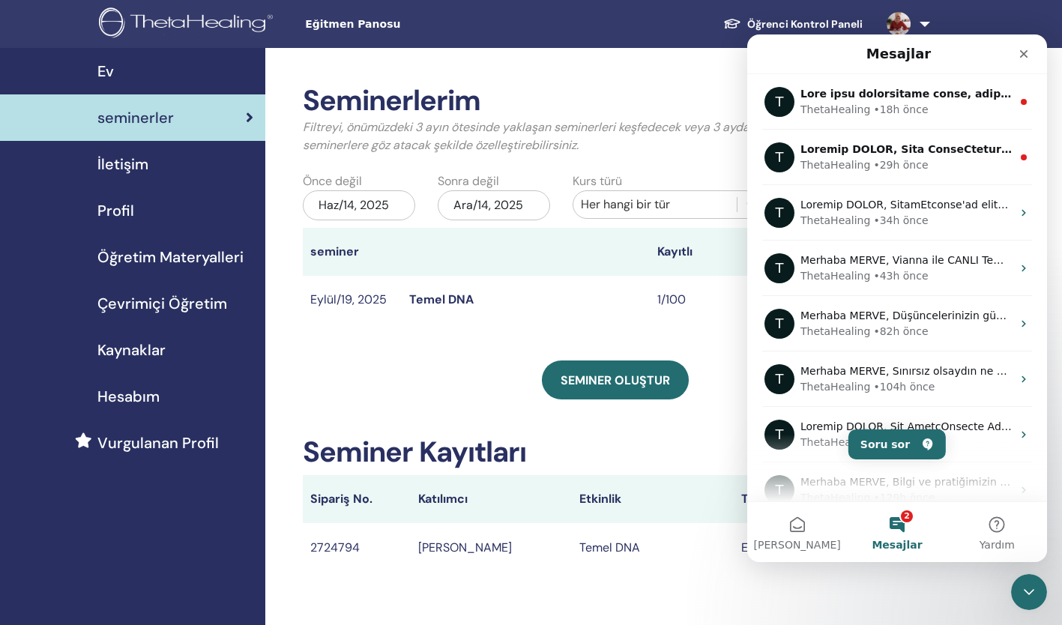
scroll to position [0, 0]
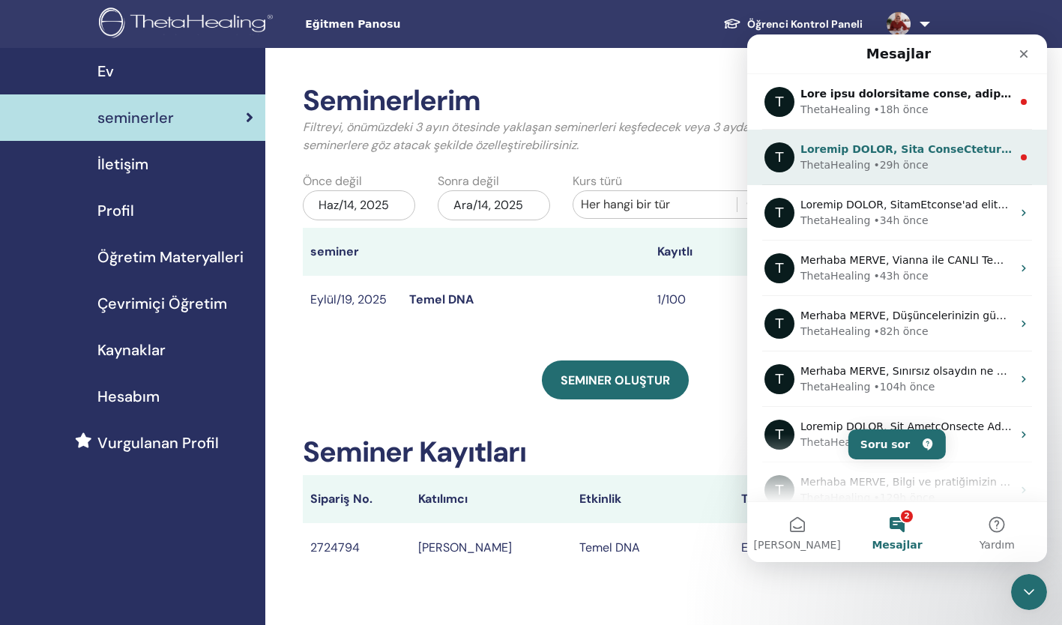
click at [863, 176] on div "T ThetaHealing • 29h önce" at bounding box center [897, 157] width 300 height 55
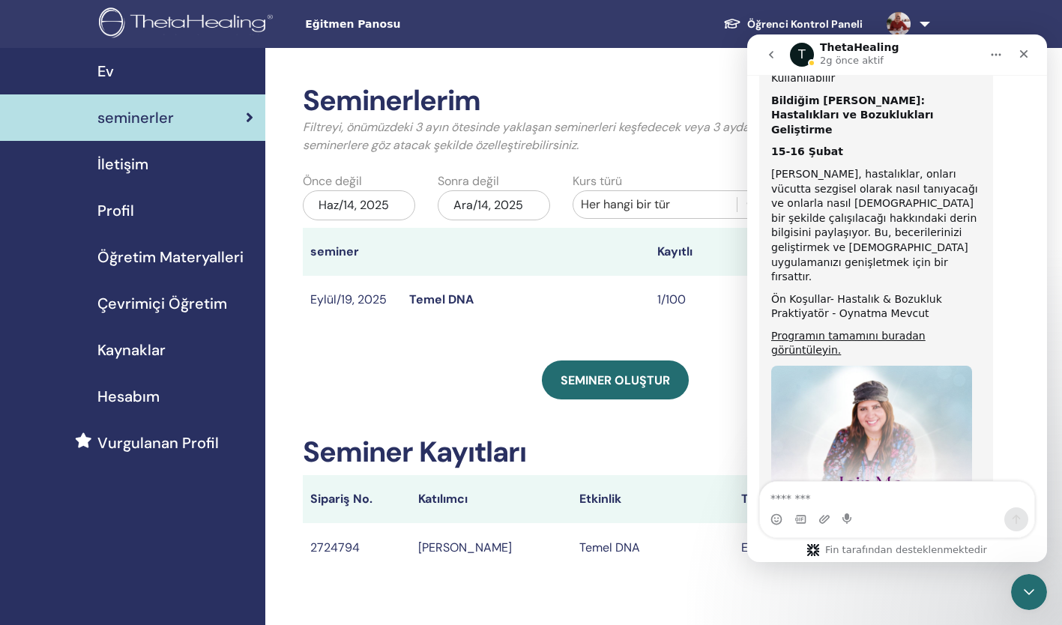
scroll to position [883, 0]
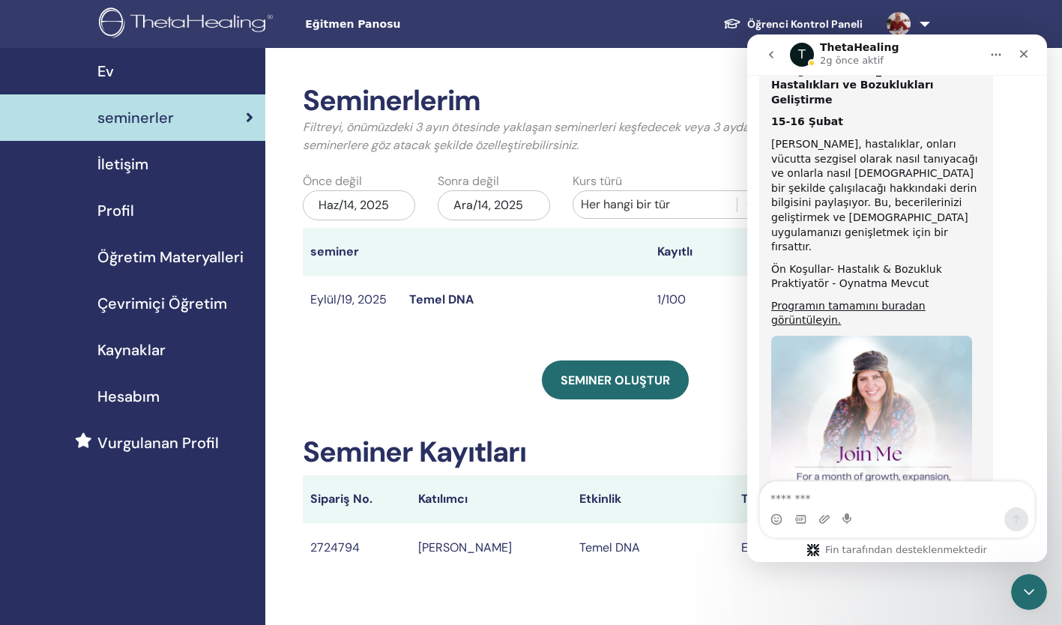
click at [770, 55] on icon "Geri Git" at bounding box center [771, 55] width 12 height 12
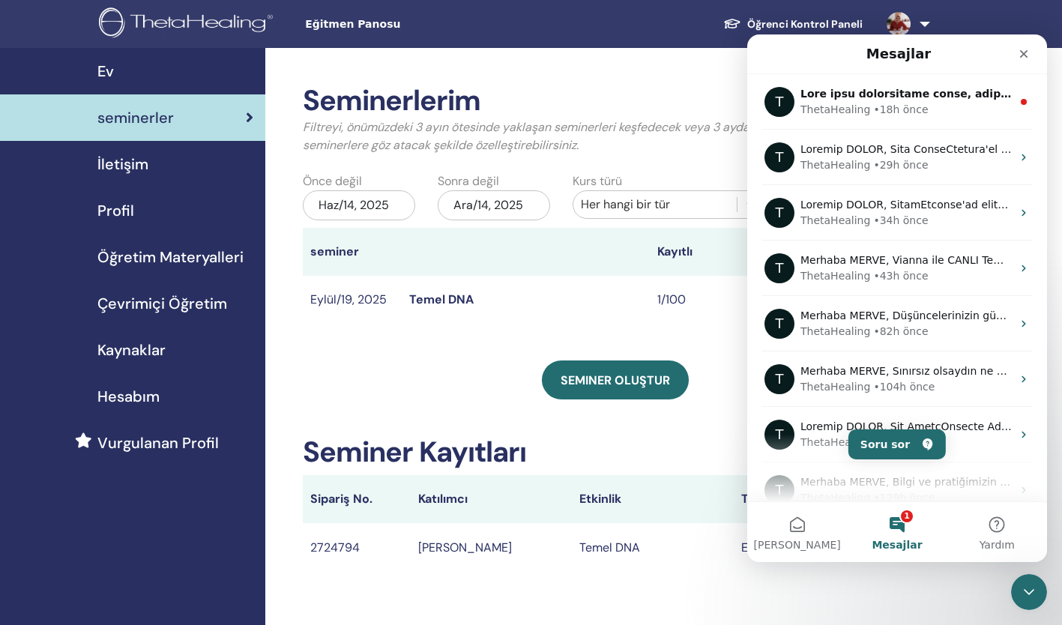
scroll to position [0, 0]
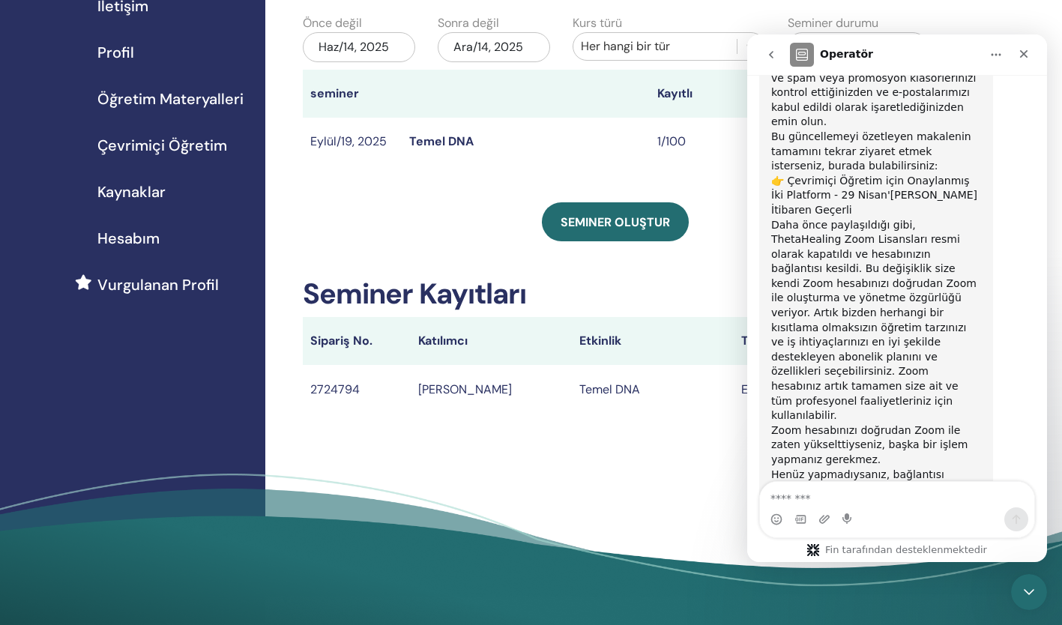
scroll to position [1488, 0]
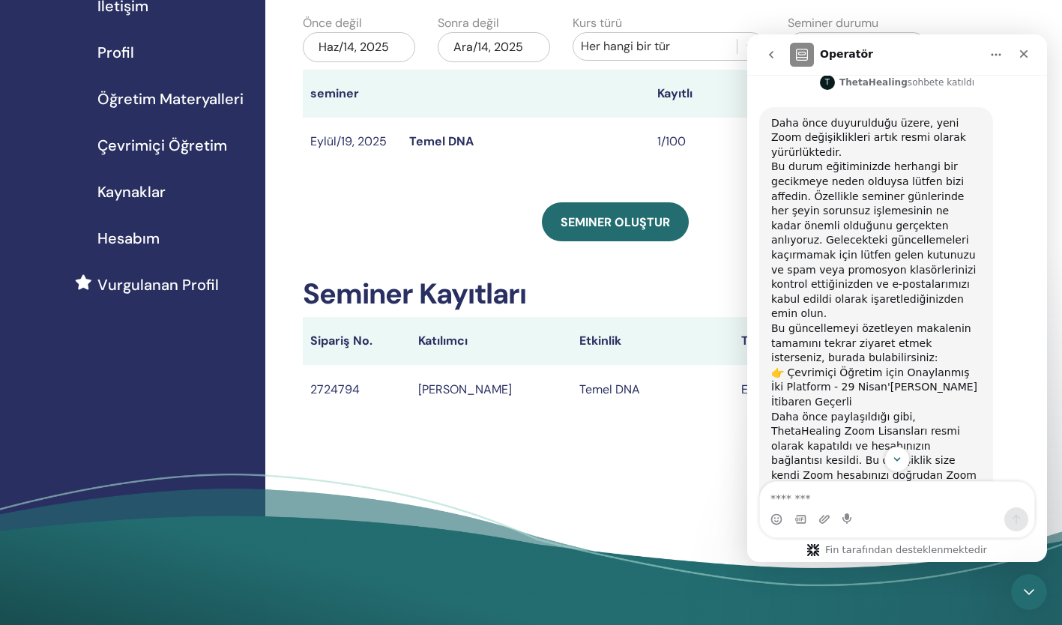
click at [771, 52] on icon "Geri Git" at bounding box center [771, 54] width 4 height 7
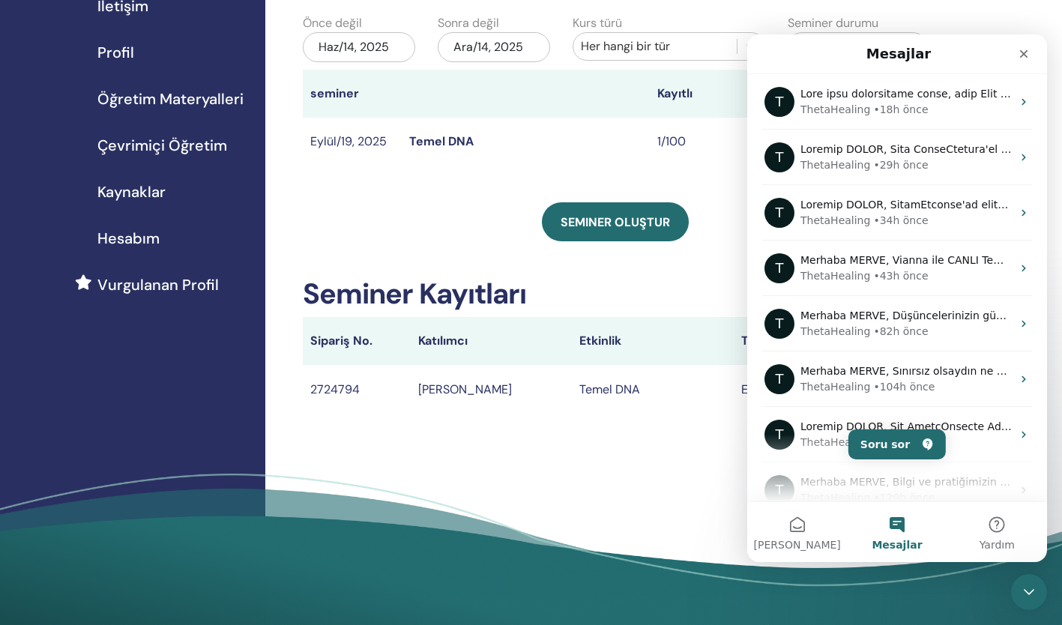
scroll to position [0, 0]
click at [1035, 53] on div "Kapat" at bounding box center [1023, 53] width 27 height 27
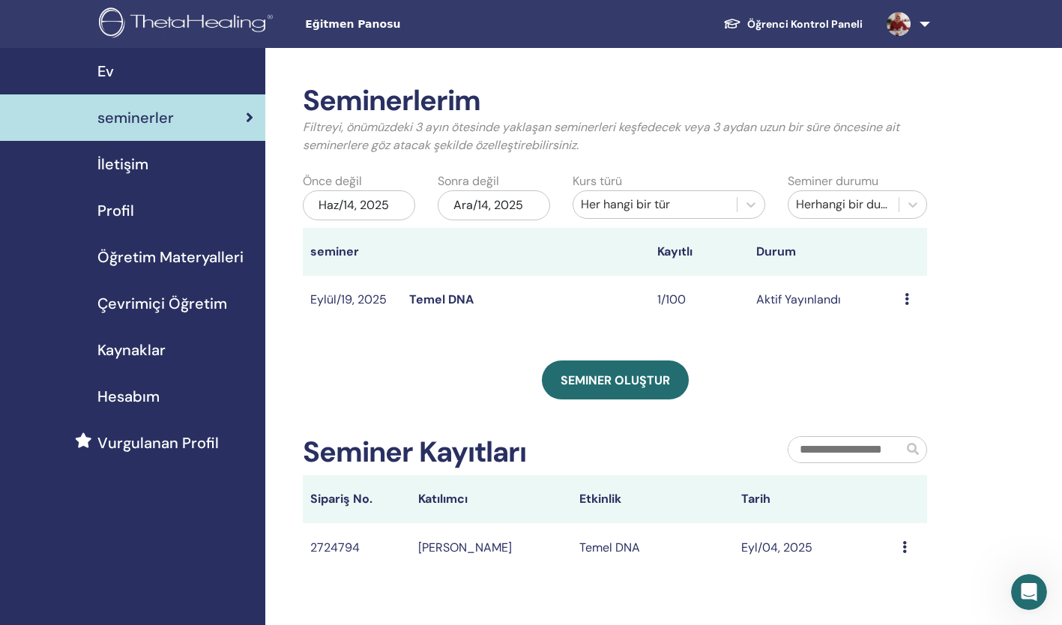
scroll to position [521, 0]
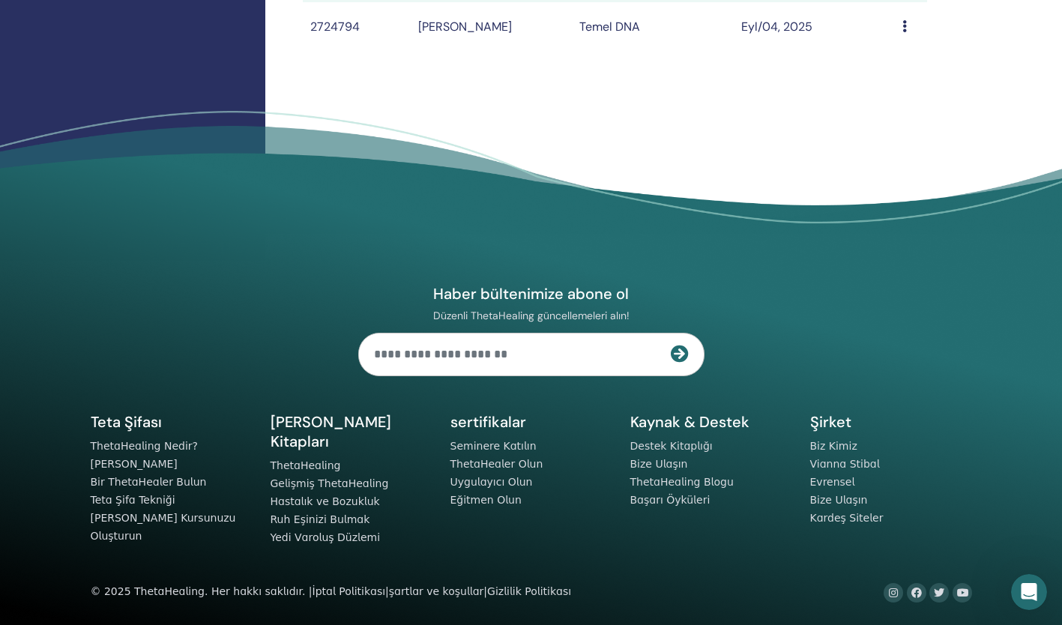
click at [991, 489] on footer "Haber bültenimize abone ol Düzenli ThetaHealing güncellemeleri alın! Teta Şifas…" at bounding box center [531, 369] width 1062 height 516
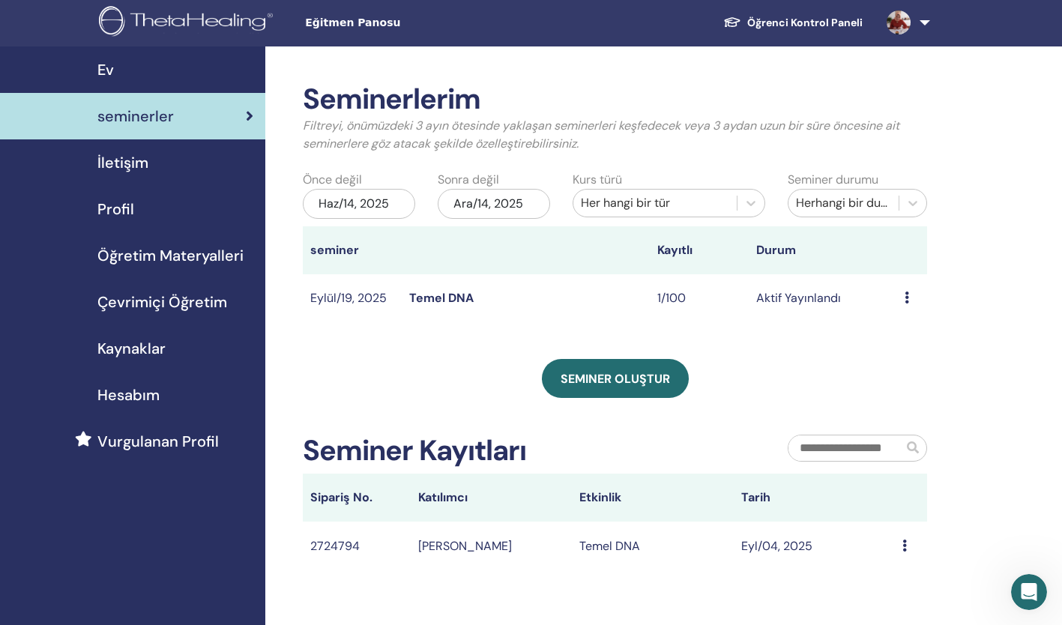
scroll to position [4, 0]
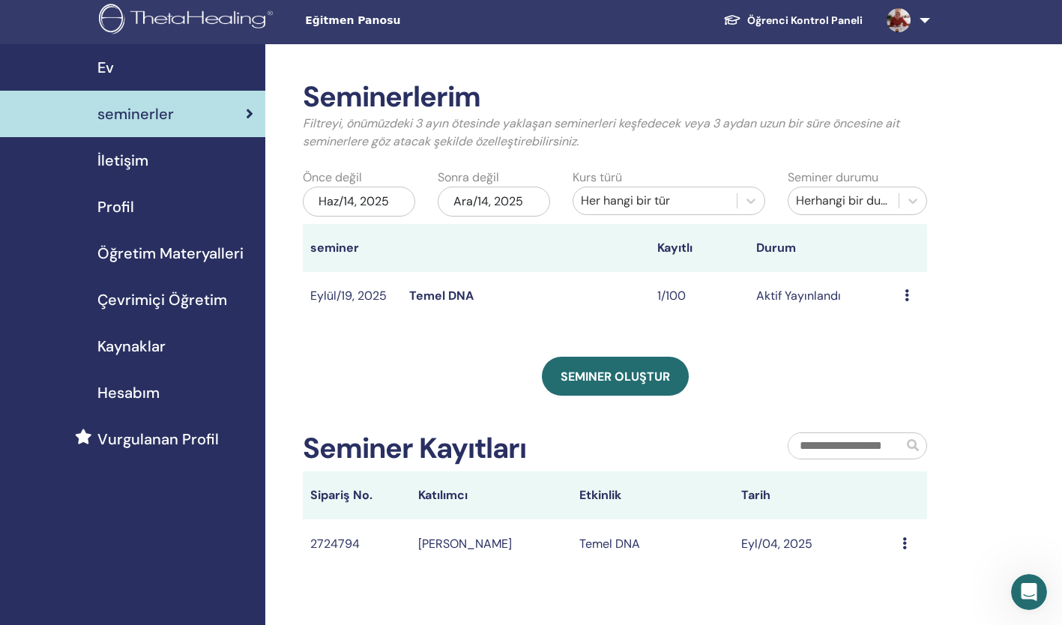
click at [426, 298] on link "Temel DNA" at bounding box center [441, 296] width 64 height 16
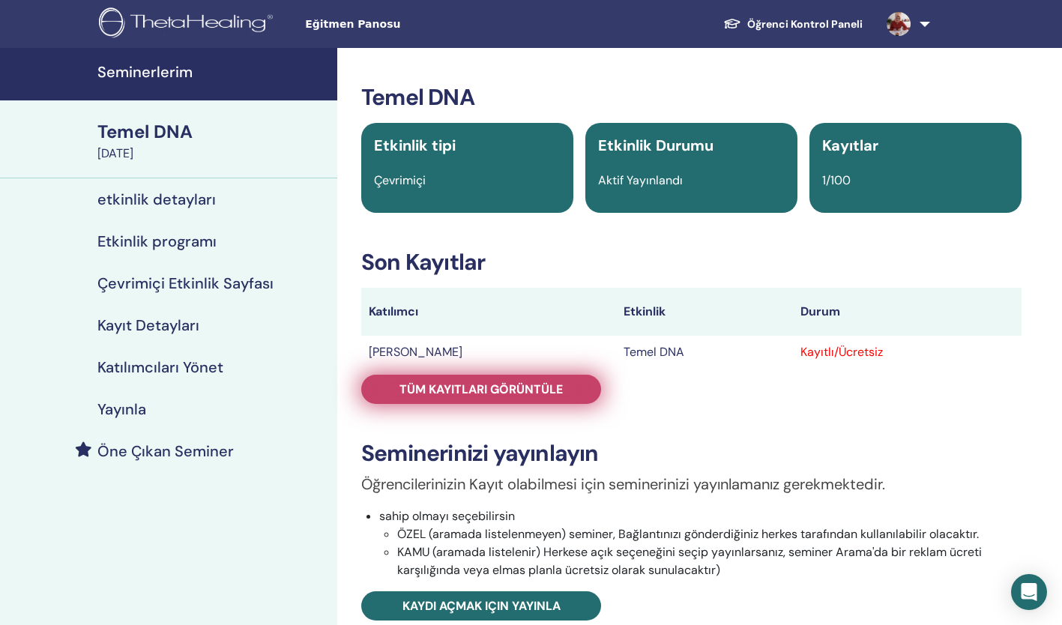
click at [396, 397] on link "Tüm kayıtları görüntüle" at bounding box center [481, 389] width 240 height 29
click at [424, 393] on span "Tüm kayıtları görüntüle" at bounding box center [480, 389] width 163 height 16
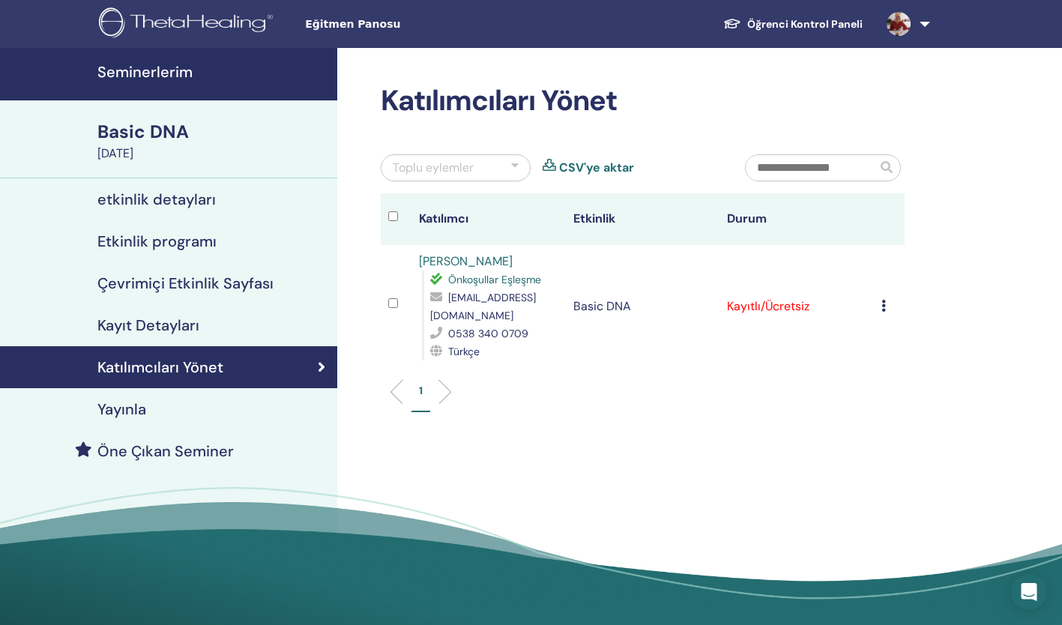
click at [610, 411] on ul "1" at bounding box center [642, 397] width 498 height 29
click at [694, 453] on div "Katılımcıları Yönet Toplu eylemler CSV'ye aktar Katılımcı Etkinlik Durum Tülay …" at bounding box center [691, 342] width 708 height 589
click at [895, 25] on img at bounding box center [899, 24] width 24 height 24
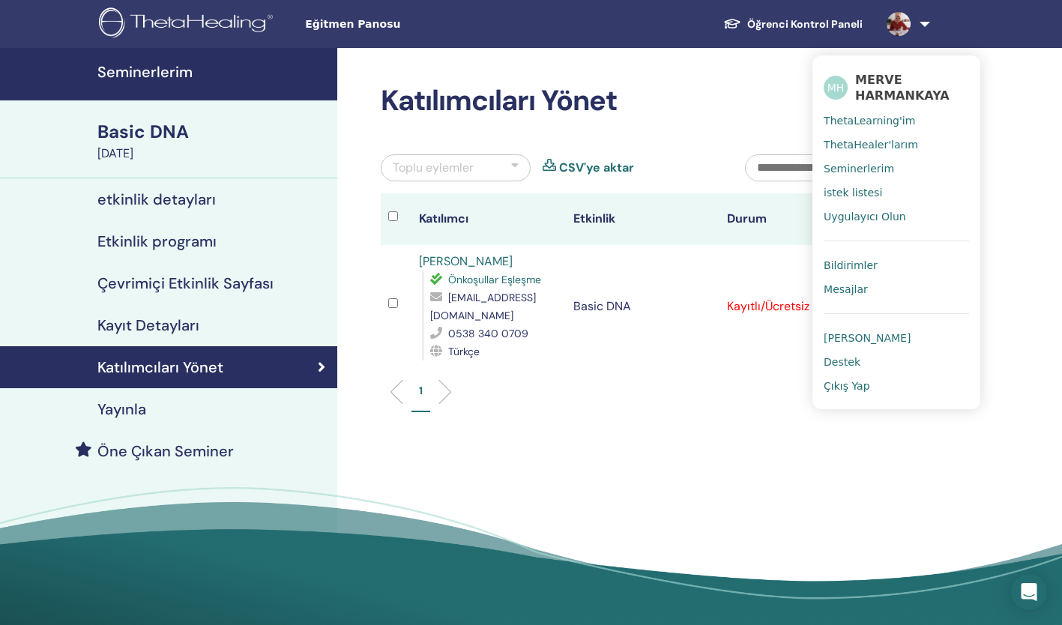
click at [874, 171] on span "Seminerlerim" at bounding box center [859, 168] width 70 height 13
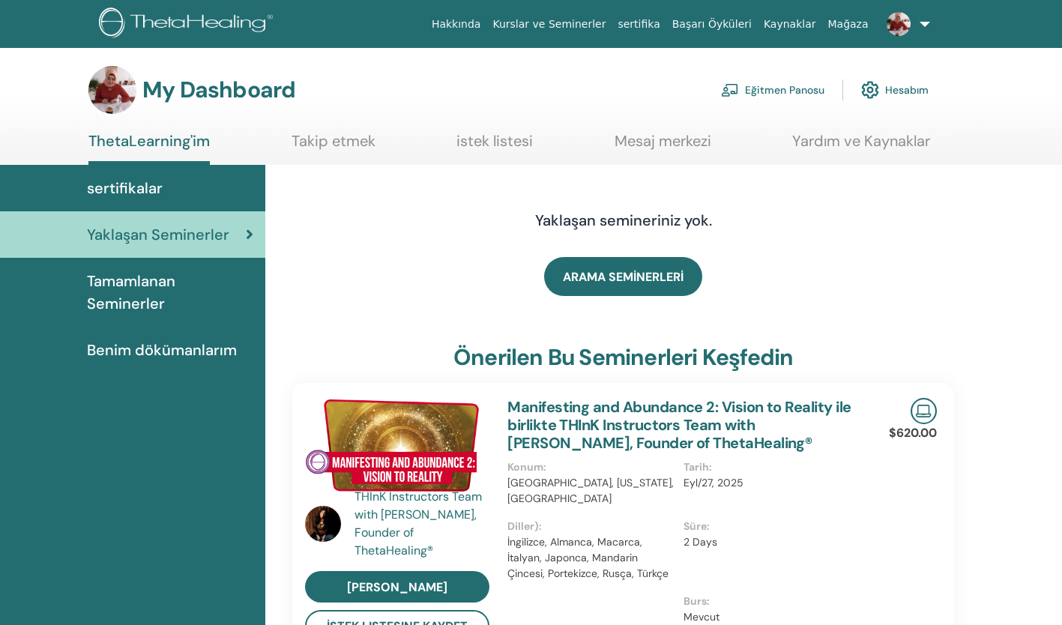
click at [782, 86] on link "Eğitmen Panosu" at bounding box center [772, 89] width 103 height 33
